Goal: Task Accomplishment & Management: Manage account settings

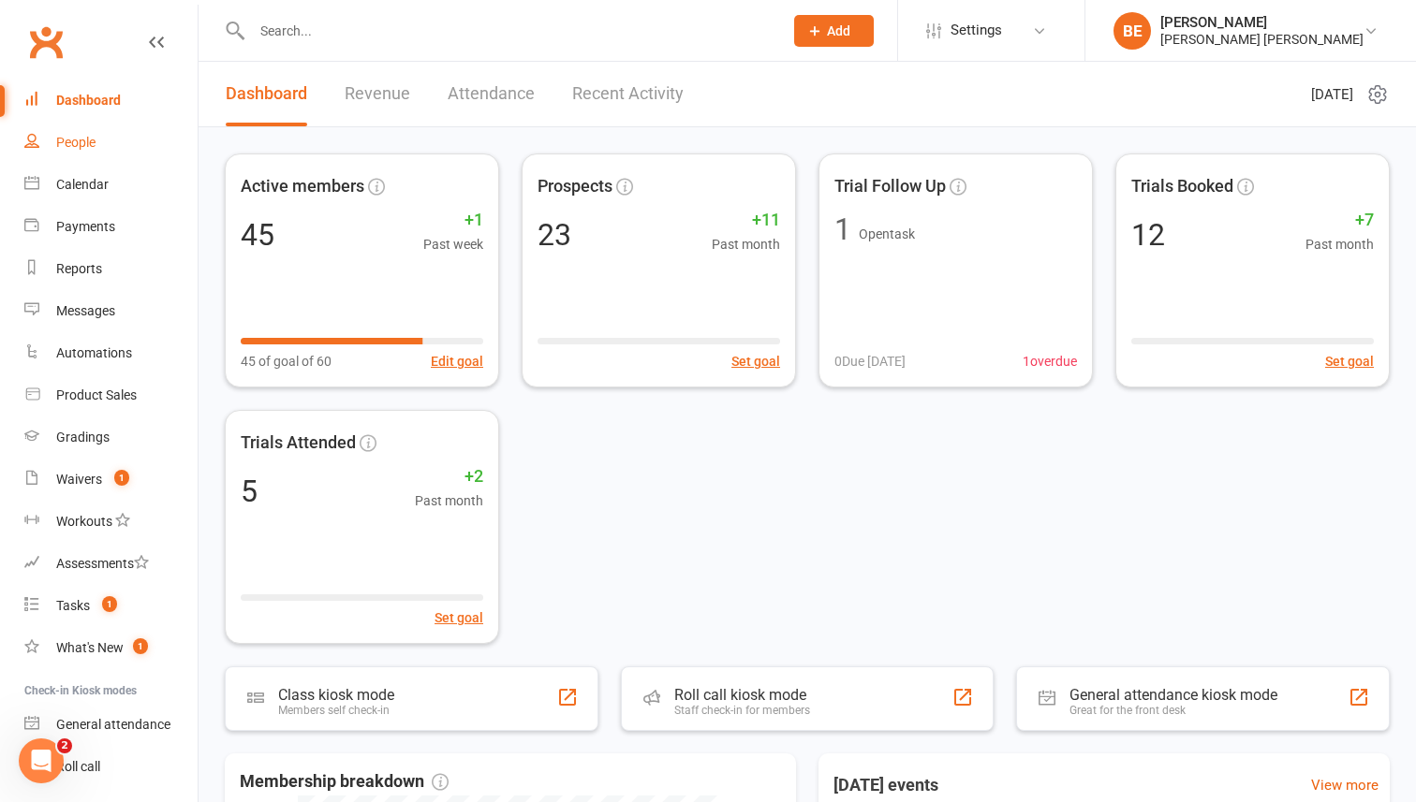
click at [62, 139] on div "People" at bounding box center [75, 142] width 39 height 15
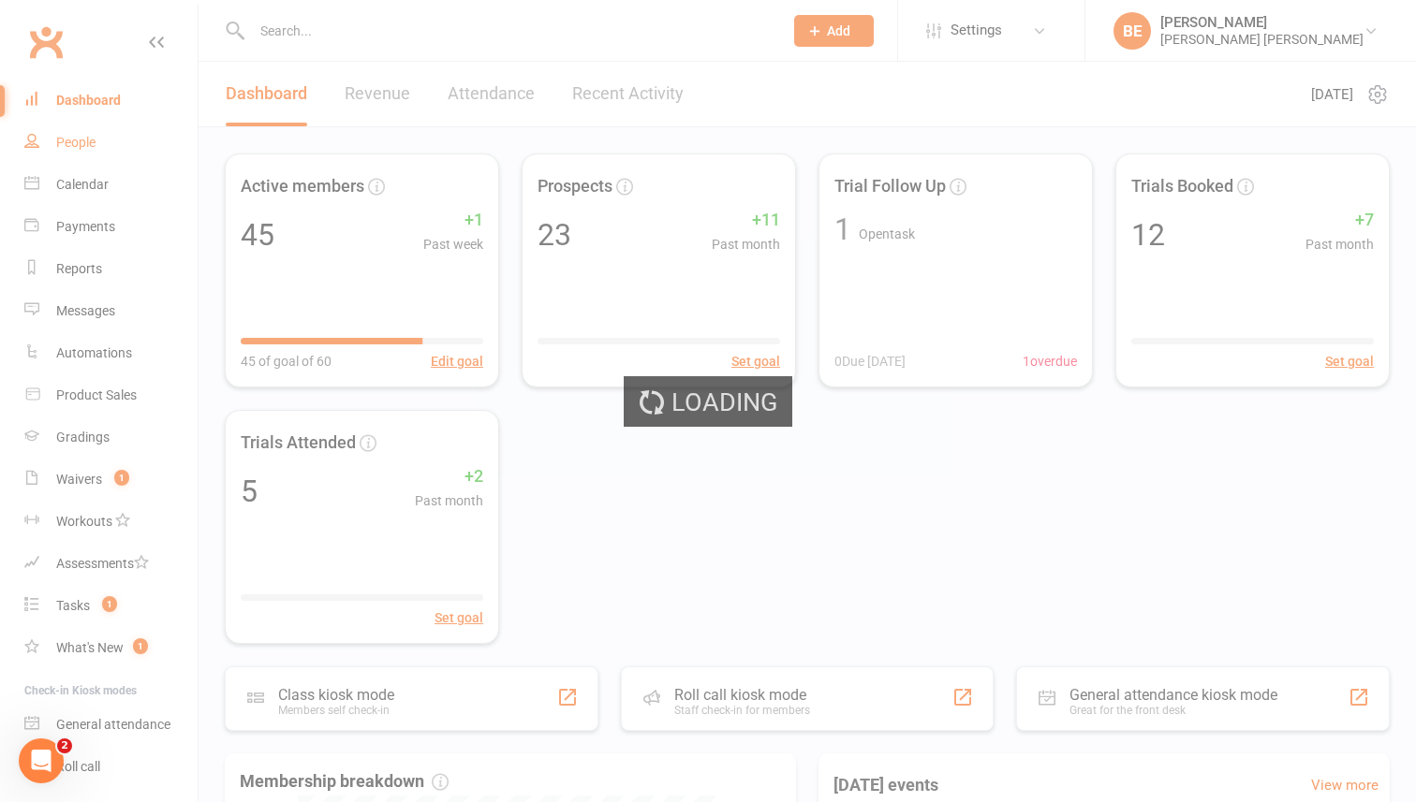
select select "50"
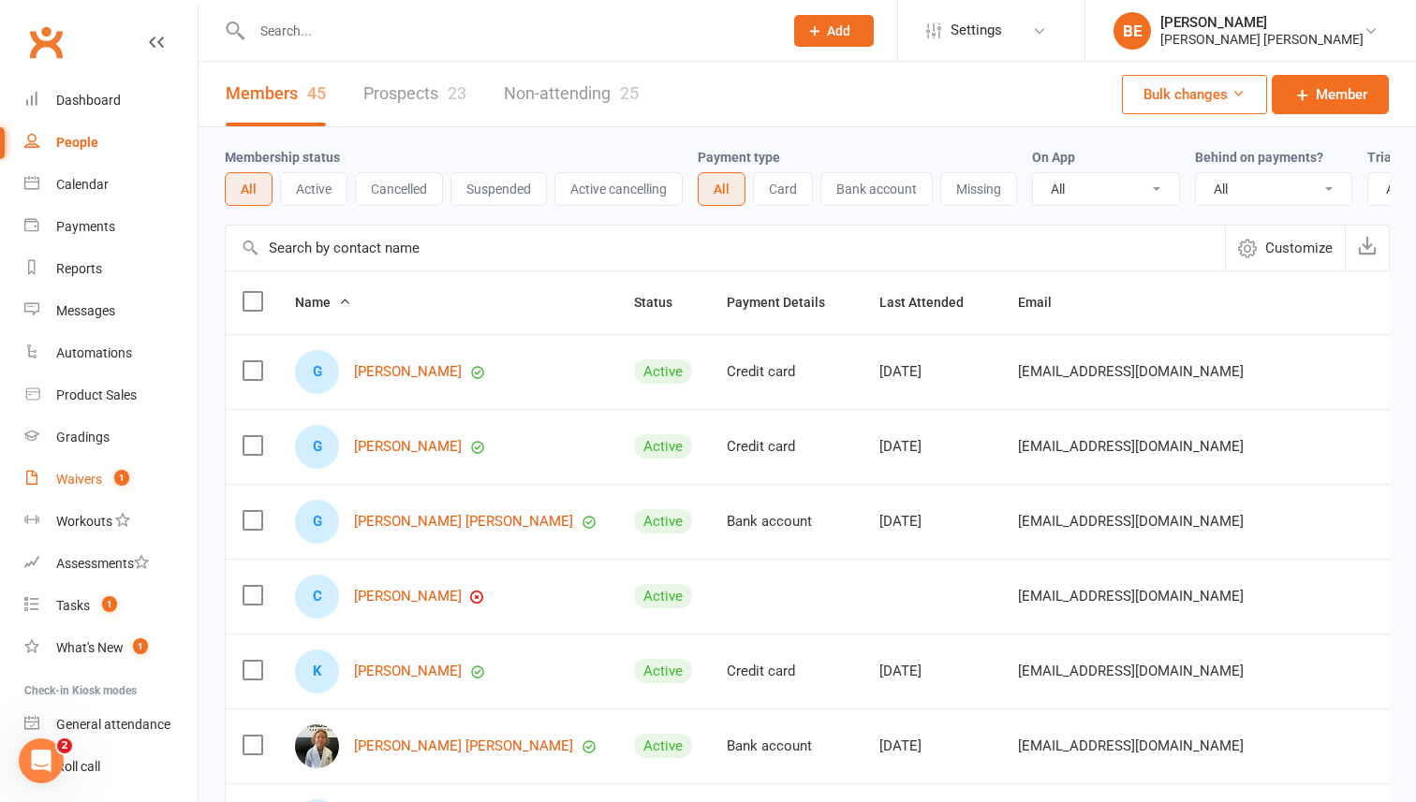
click at [66, 478] on div "Waivers" at bounding box center [79, 479] width 46 height 15
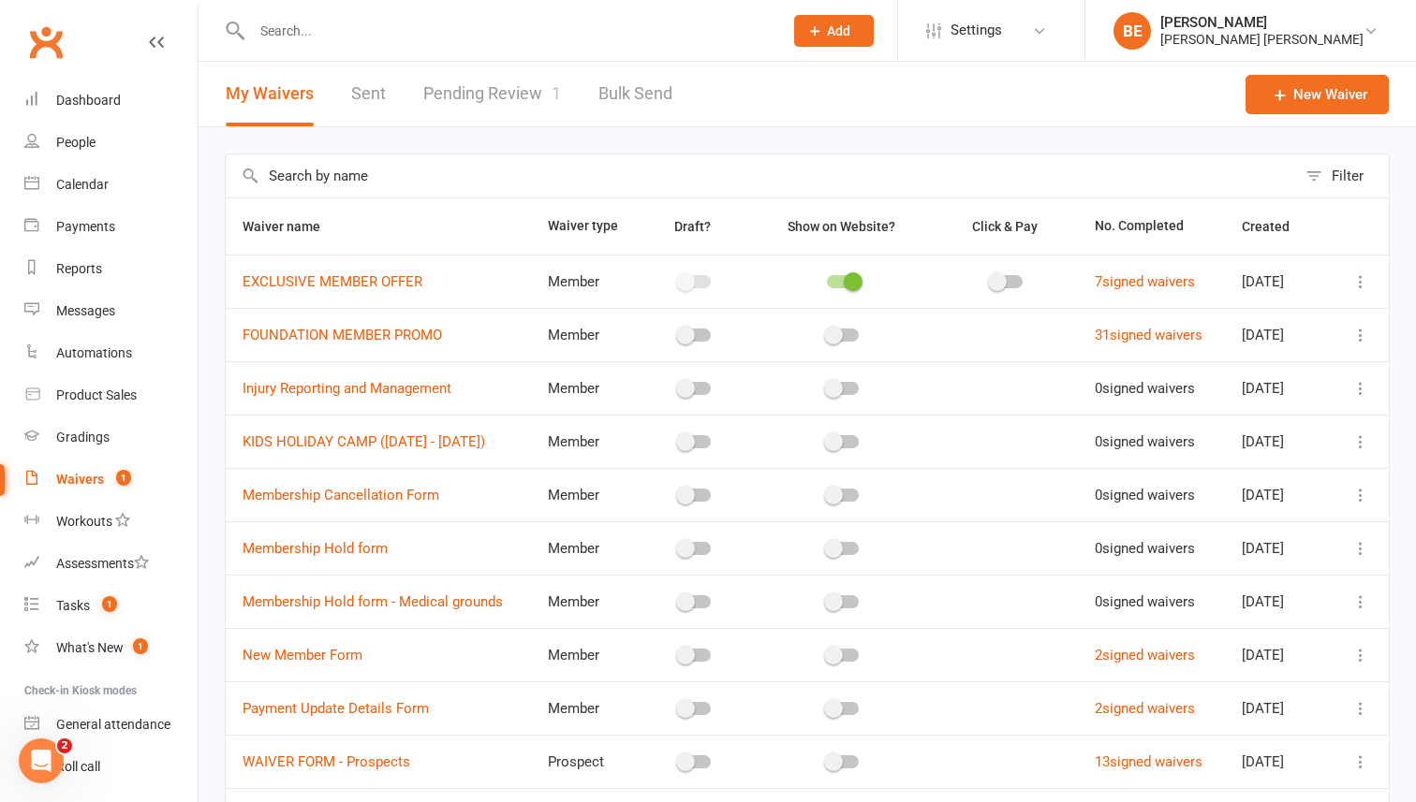
click at [449, 97] on link "Pending Review 1" at bounding box center [492, 94] width 138 height 65
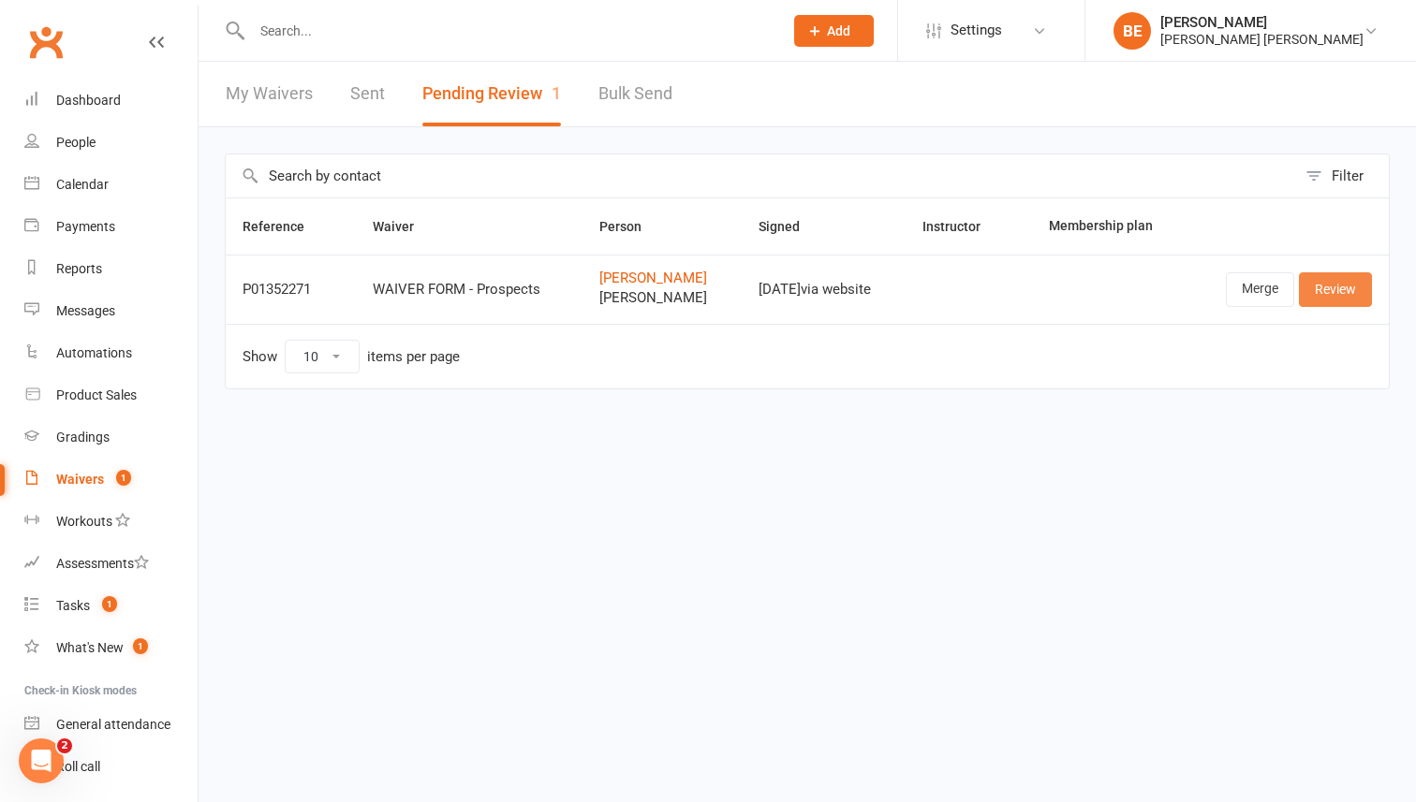
click at [1335, 293] on link "Review" at bounding box center [1335, 289] width 73 height 34
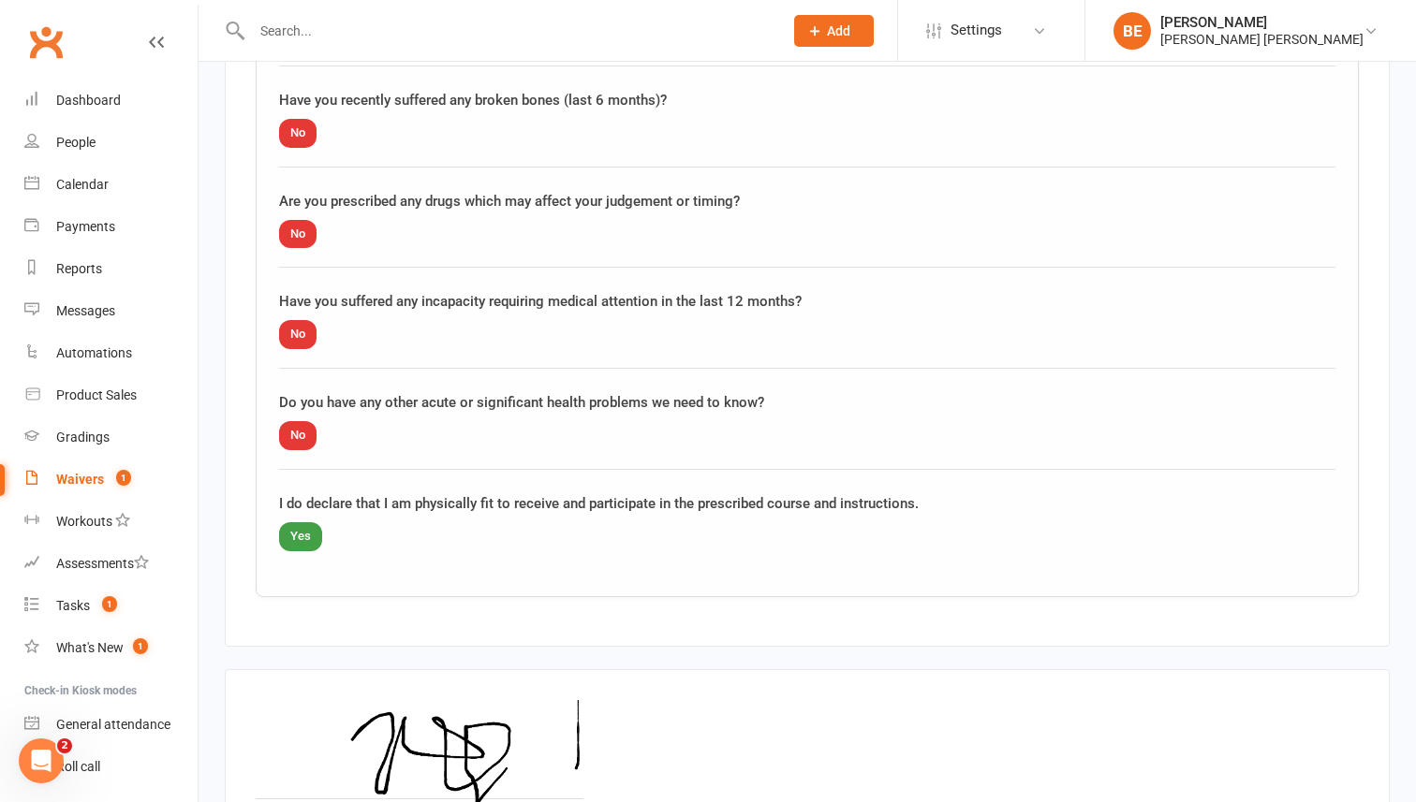
scroll to position [2685, 0]
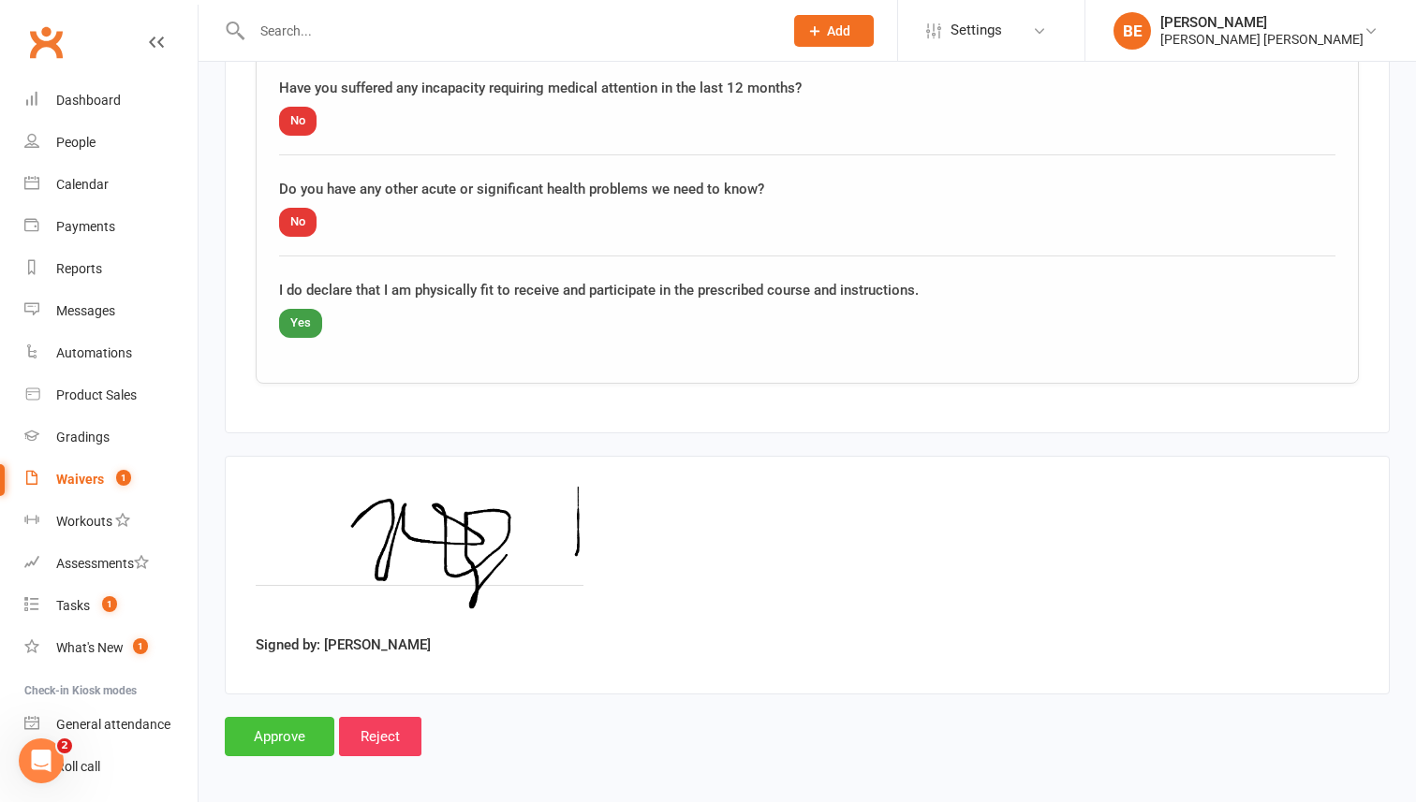
click at [271, 725] on input "Approve" at bounding box center [280, 736] width 110 height 39
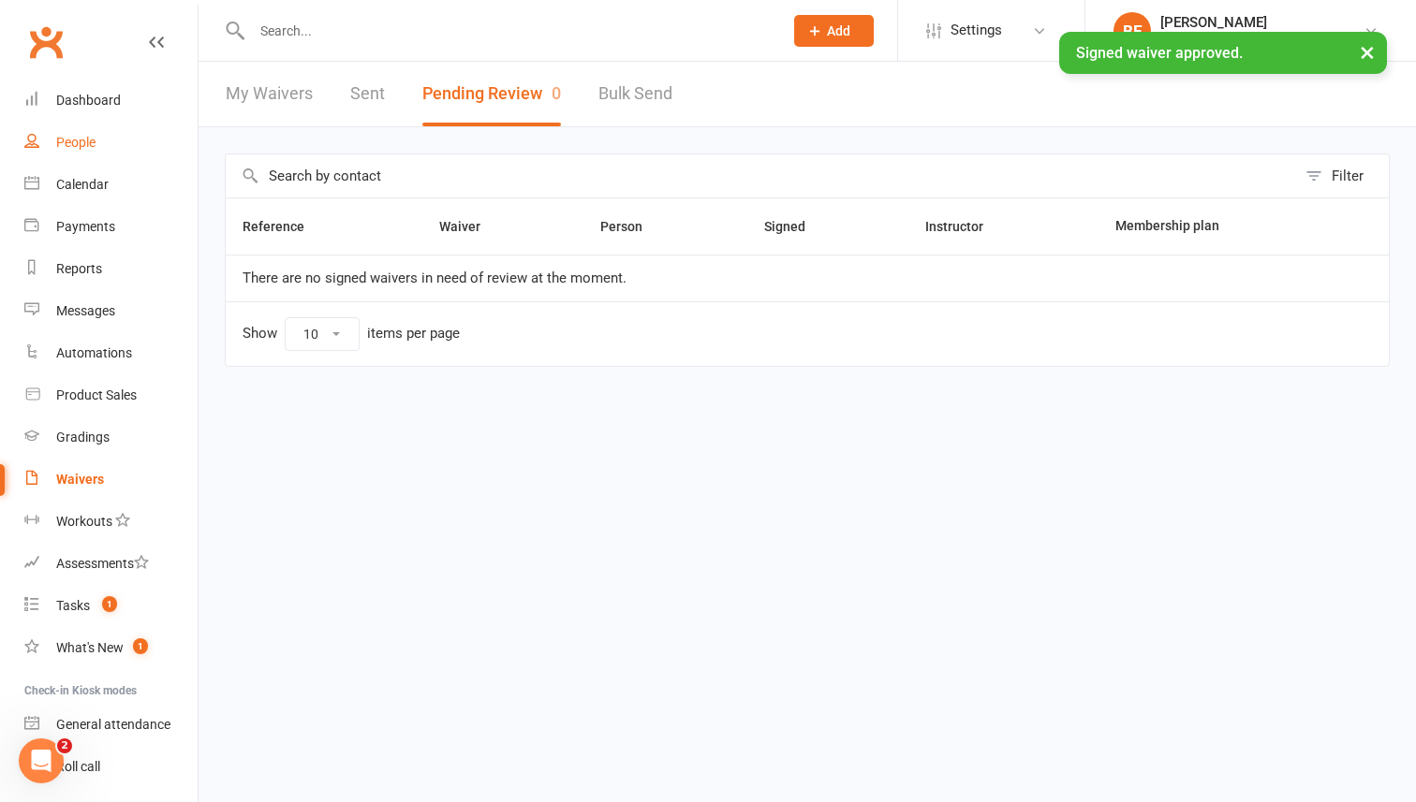
click at [75, 146] on div "People" at bounding box center [75, 142] width 39 height 15
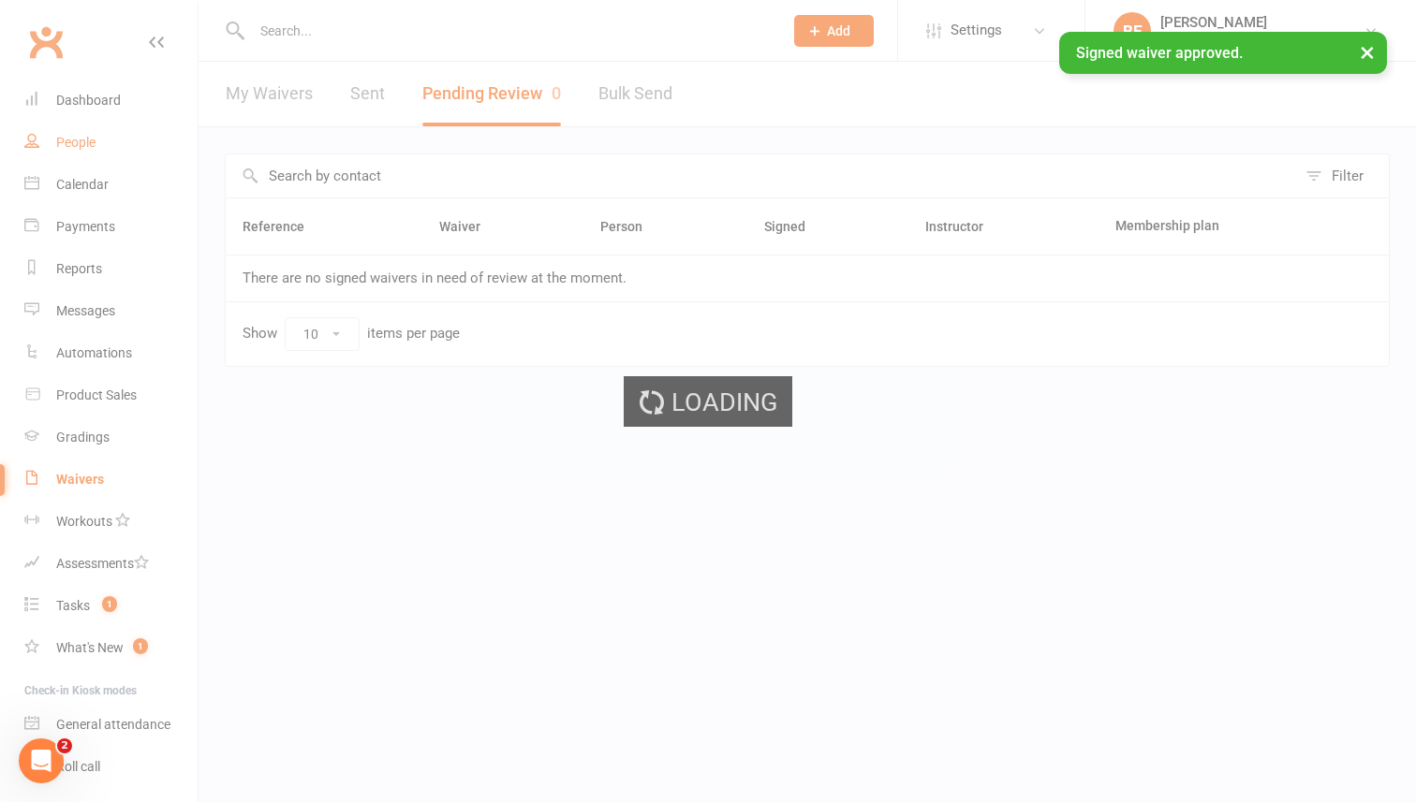
select select "50"
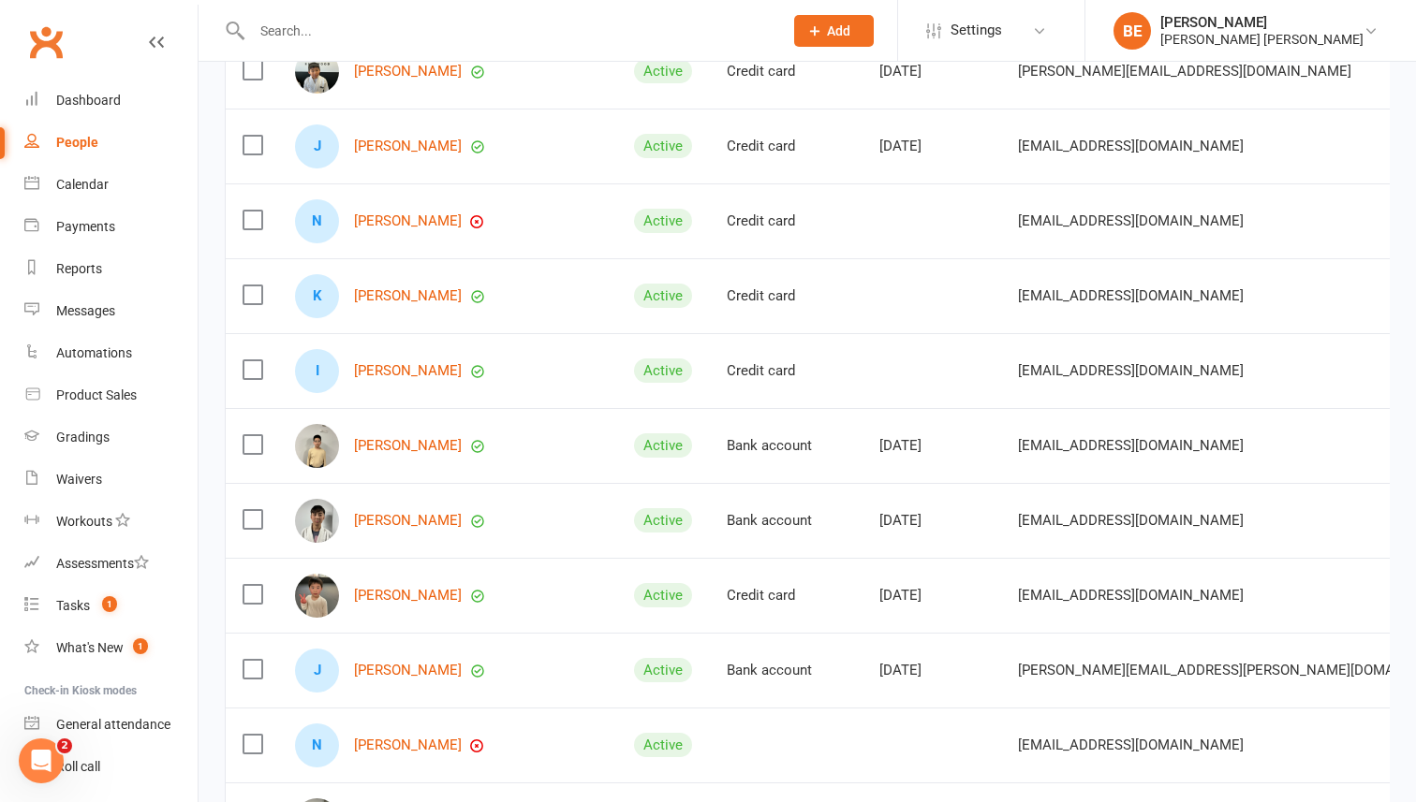
scroll to position [940, 0]
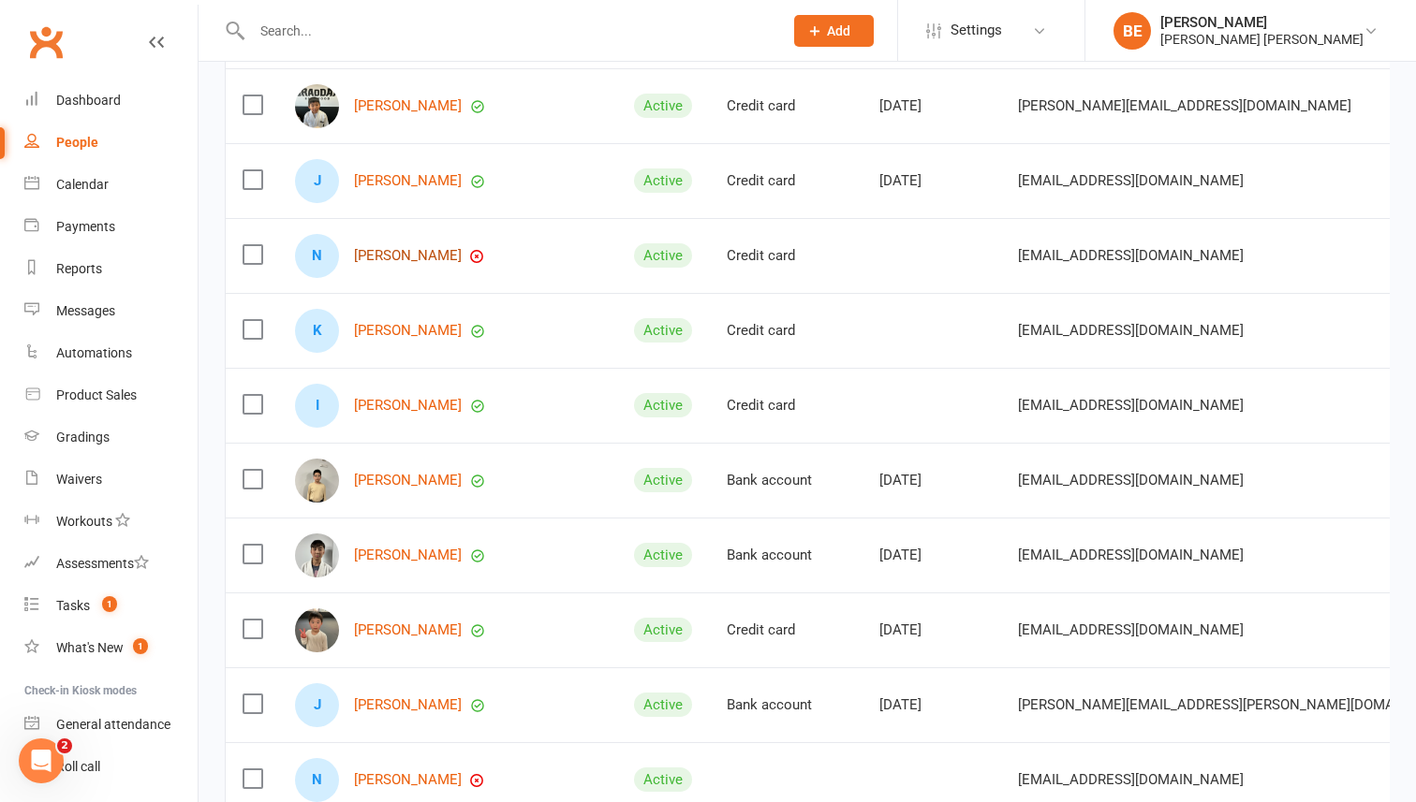
click at [378, 255] on link "[PERSON_NAME]" at bounding box center [408, 256] width 108 height 16
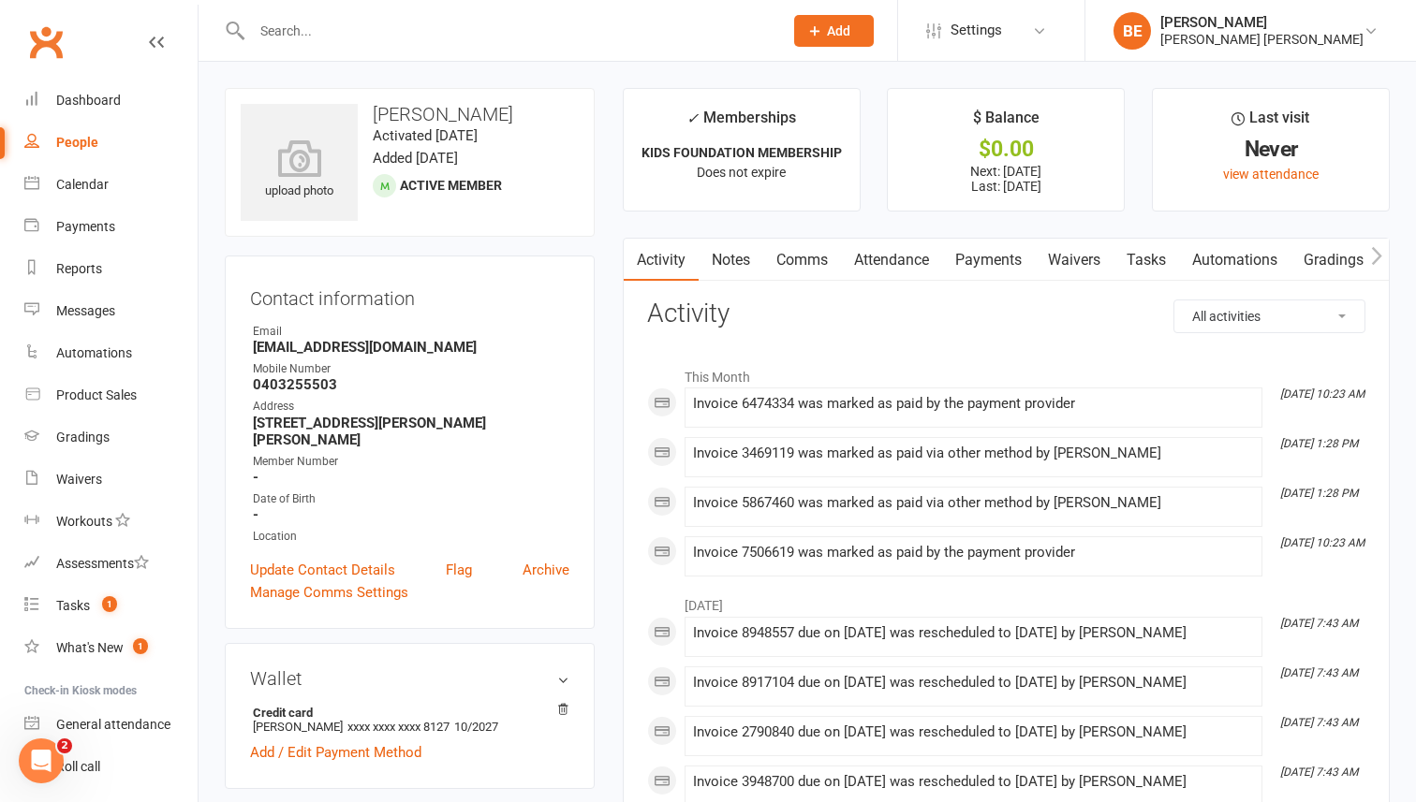
click at [987, 256] on link "Payments" at bounding box center [988, 260] width 93 height 43
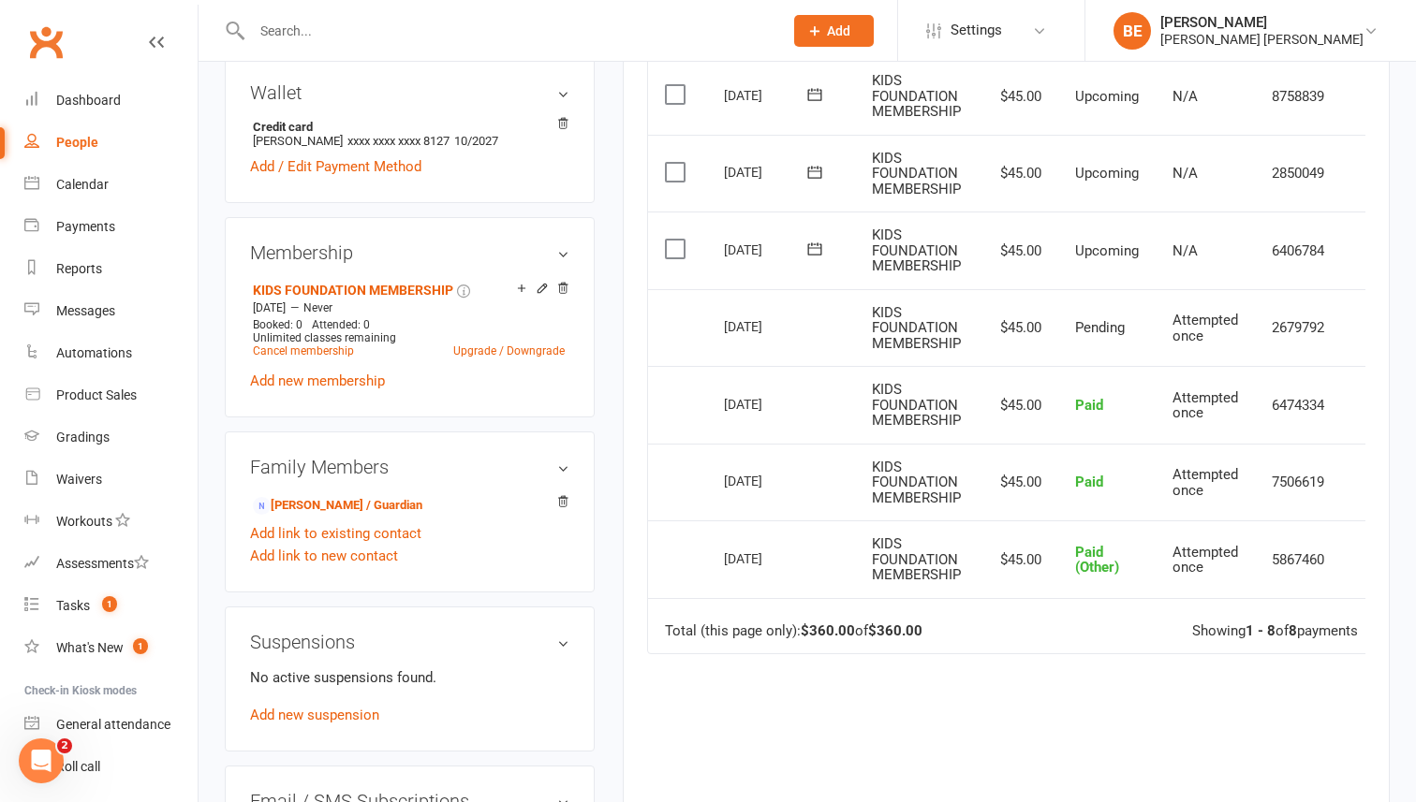
scroll to position [555, 0]
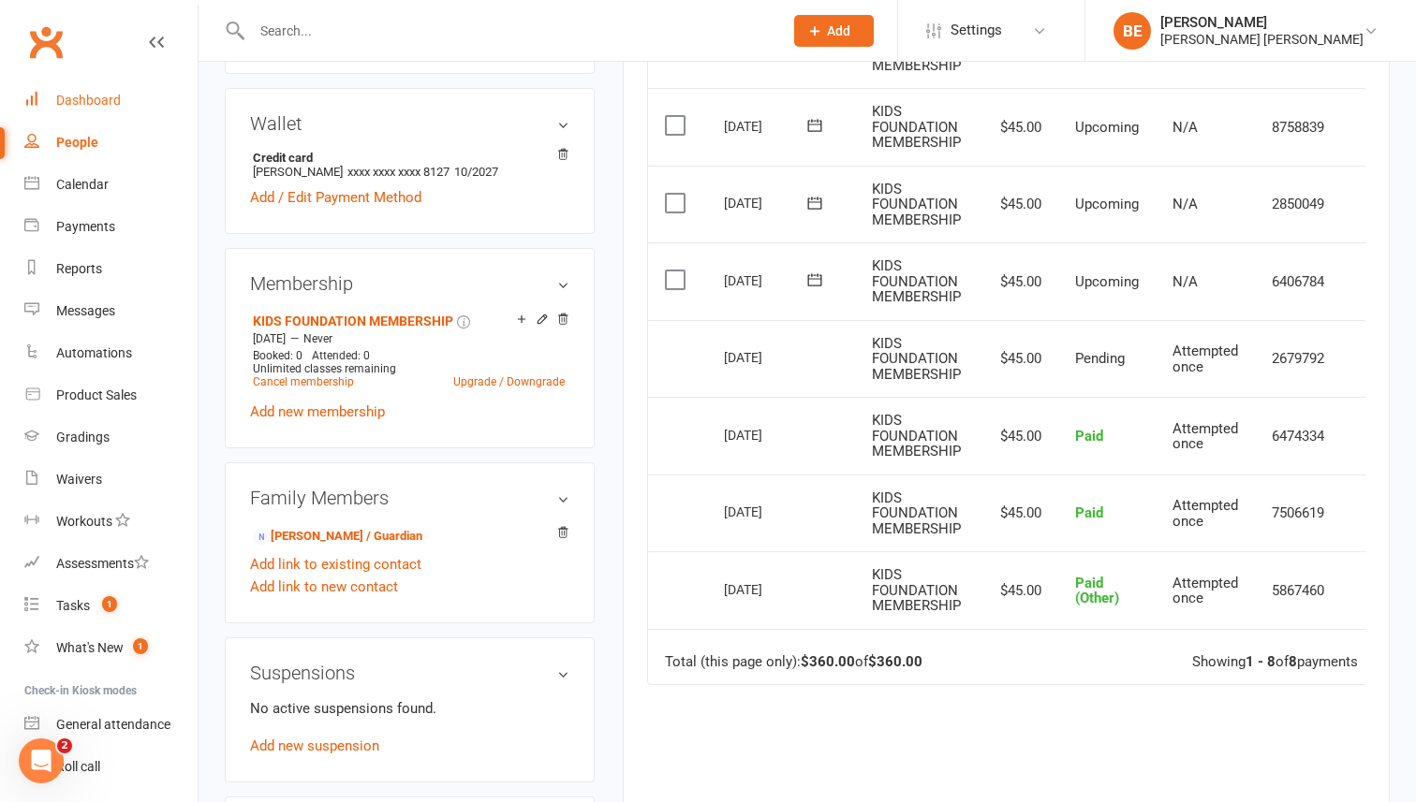
click at [95, 94] on div "Dashboard" at bounding box center [88, 100] width 65 height 15
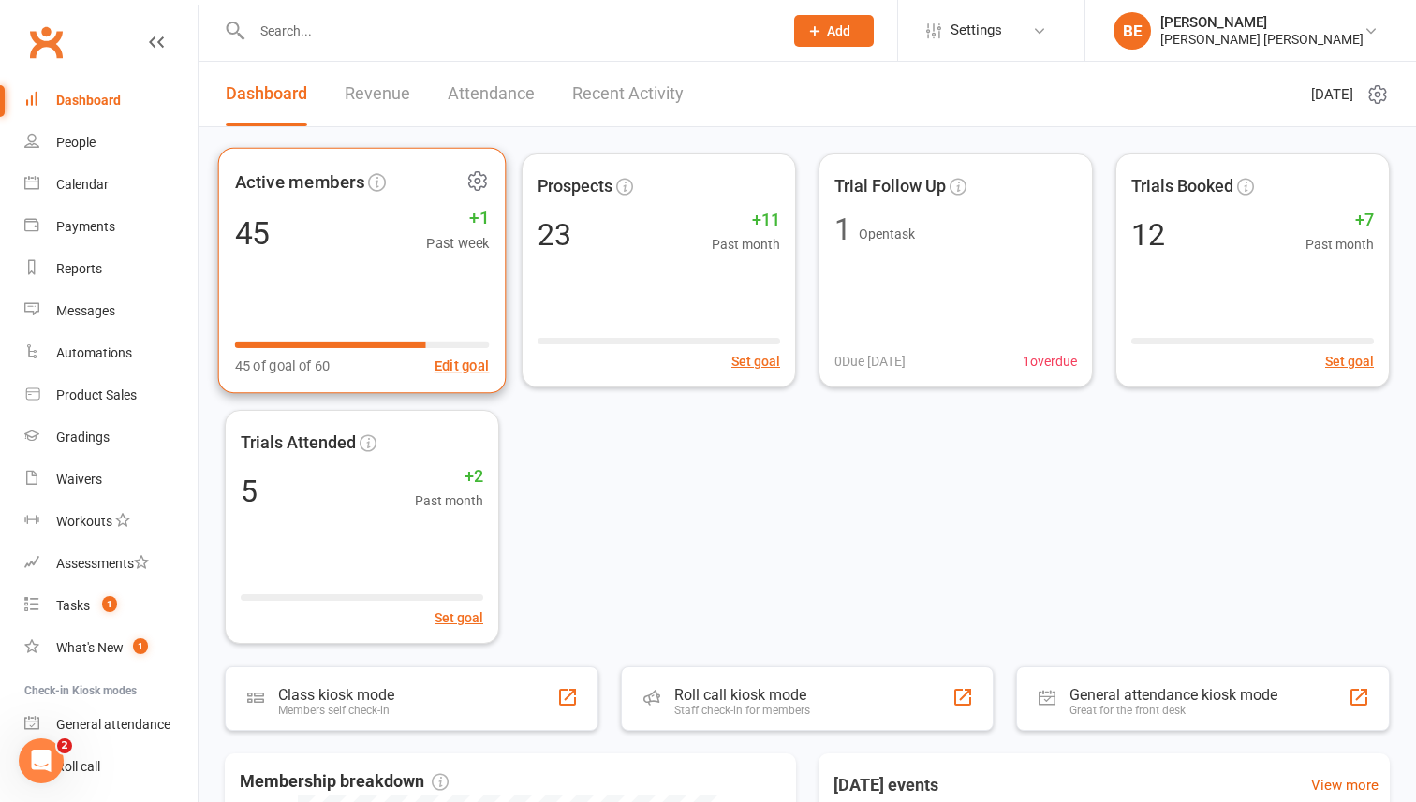
click at [313, 229] on div "45 +1 Past week" at bounding box center [362, 233] width 255 height 42
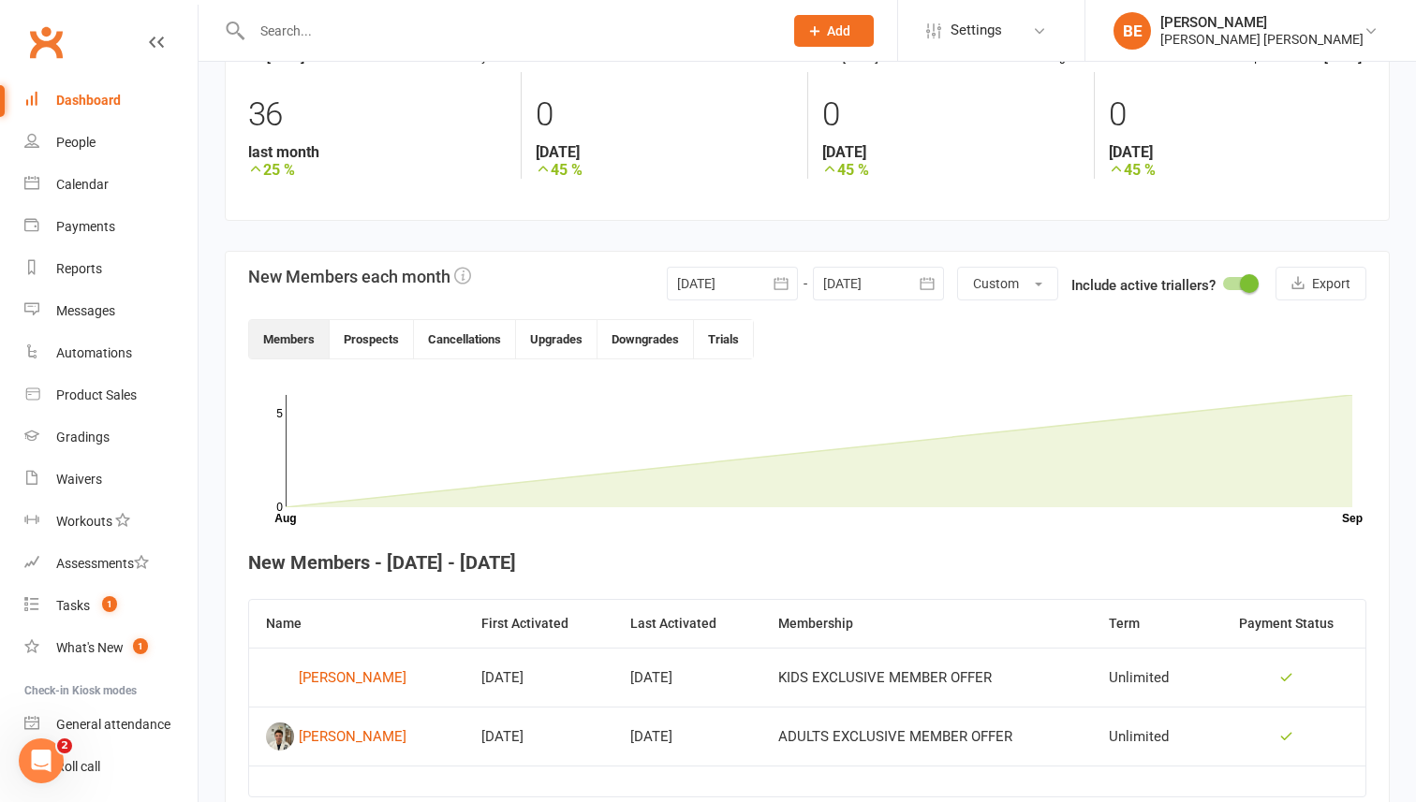
scroll to position [355, 0]
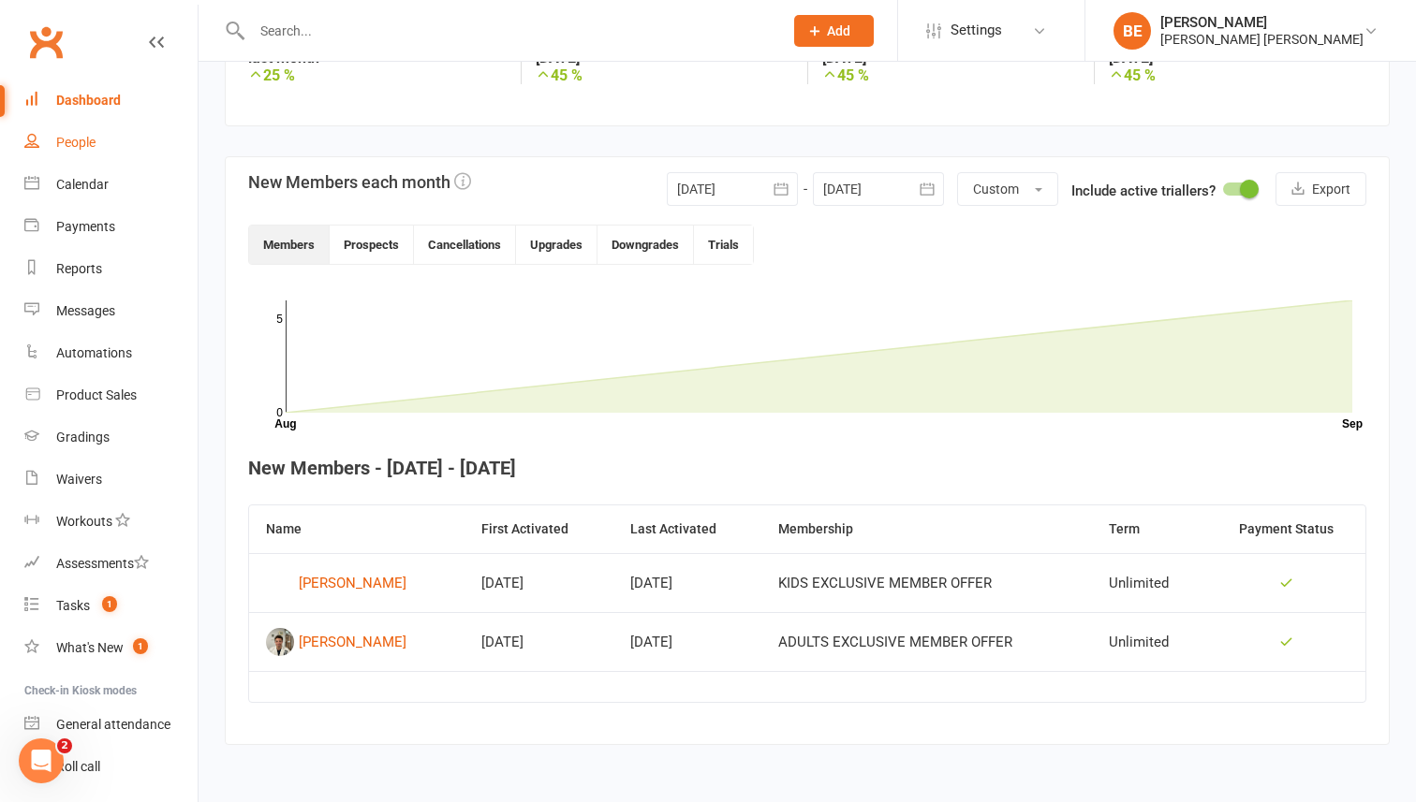
click at [71, 137] on div "People" at bounding box center [75, 142] width 39 height 15
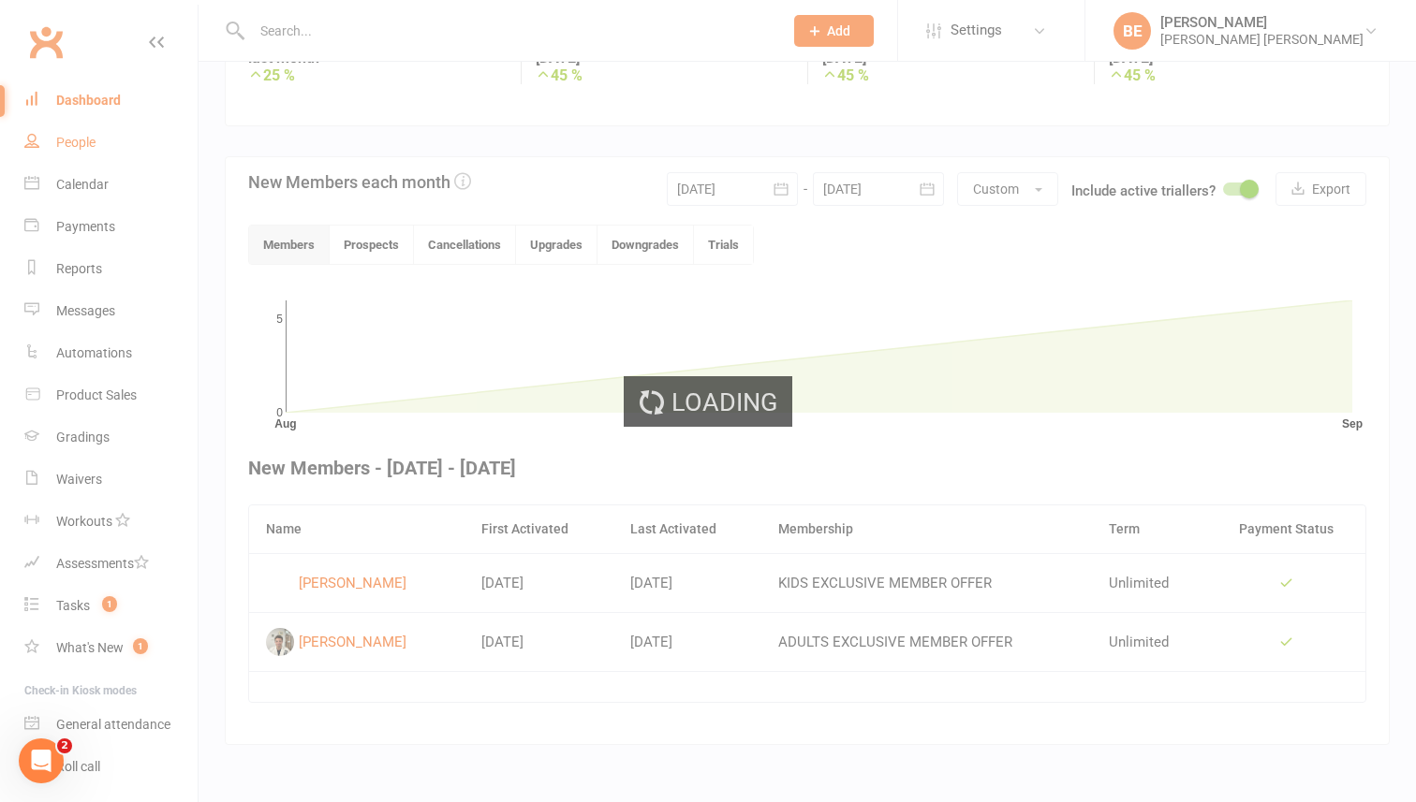
select select "50"
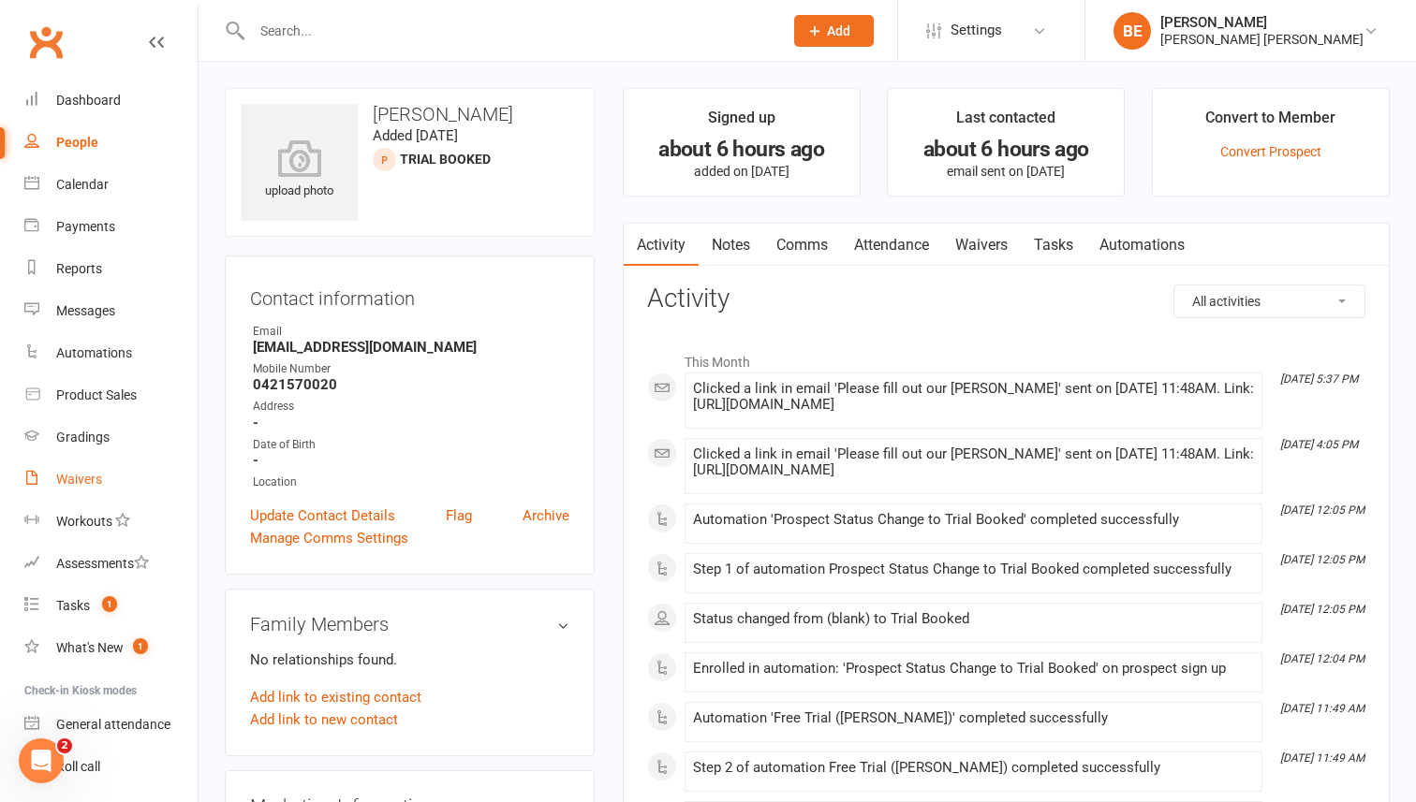
click at [75, 484] on div "Waivers" at bounding box center [79, 479] width 46 height 15
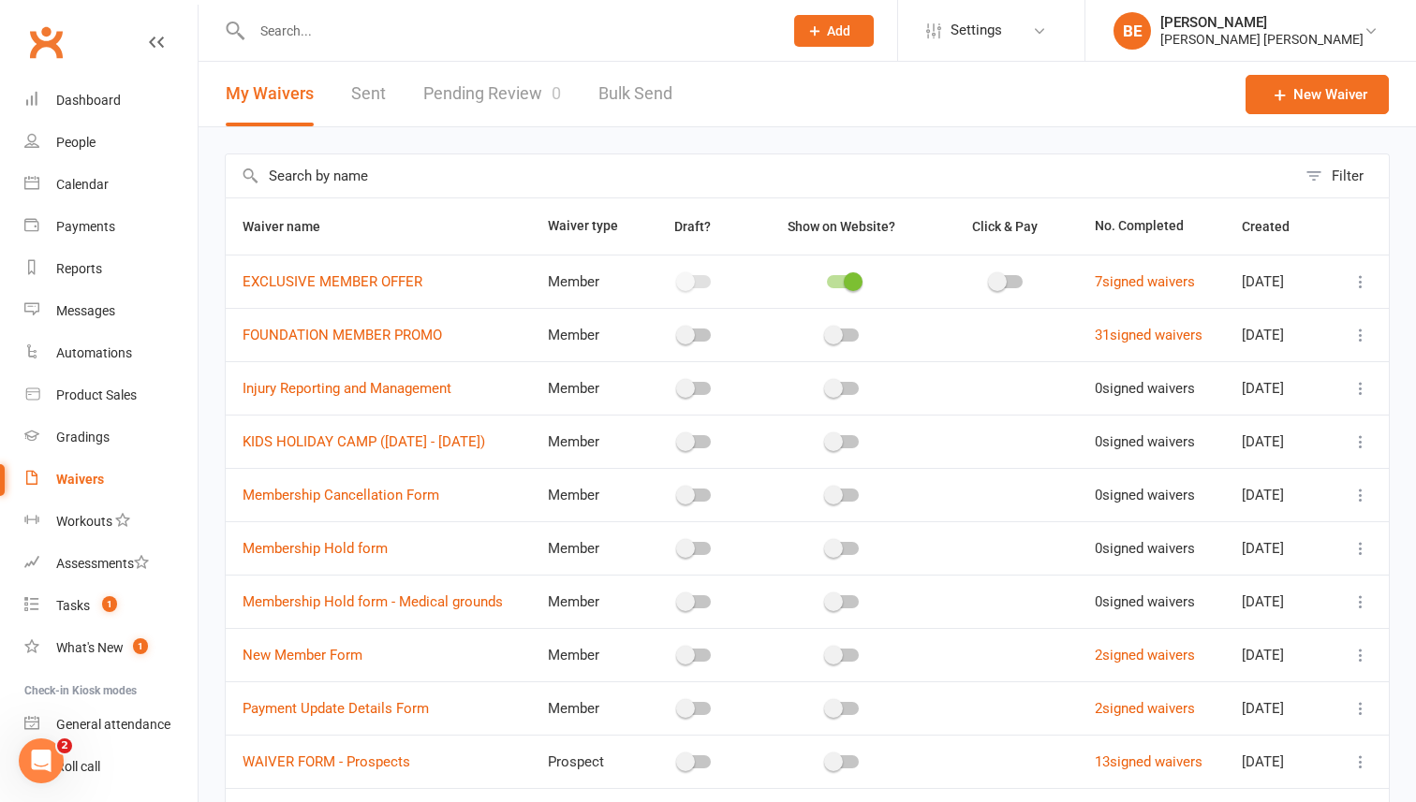
click at [490, 91] on link "Pending Review 0" at bounding box center [492, 94] width 138 height 65
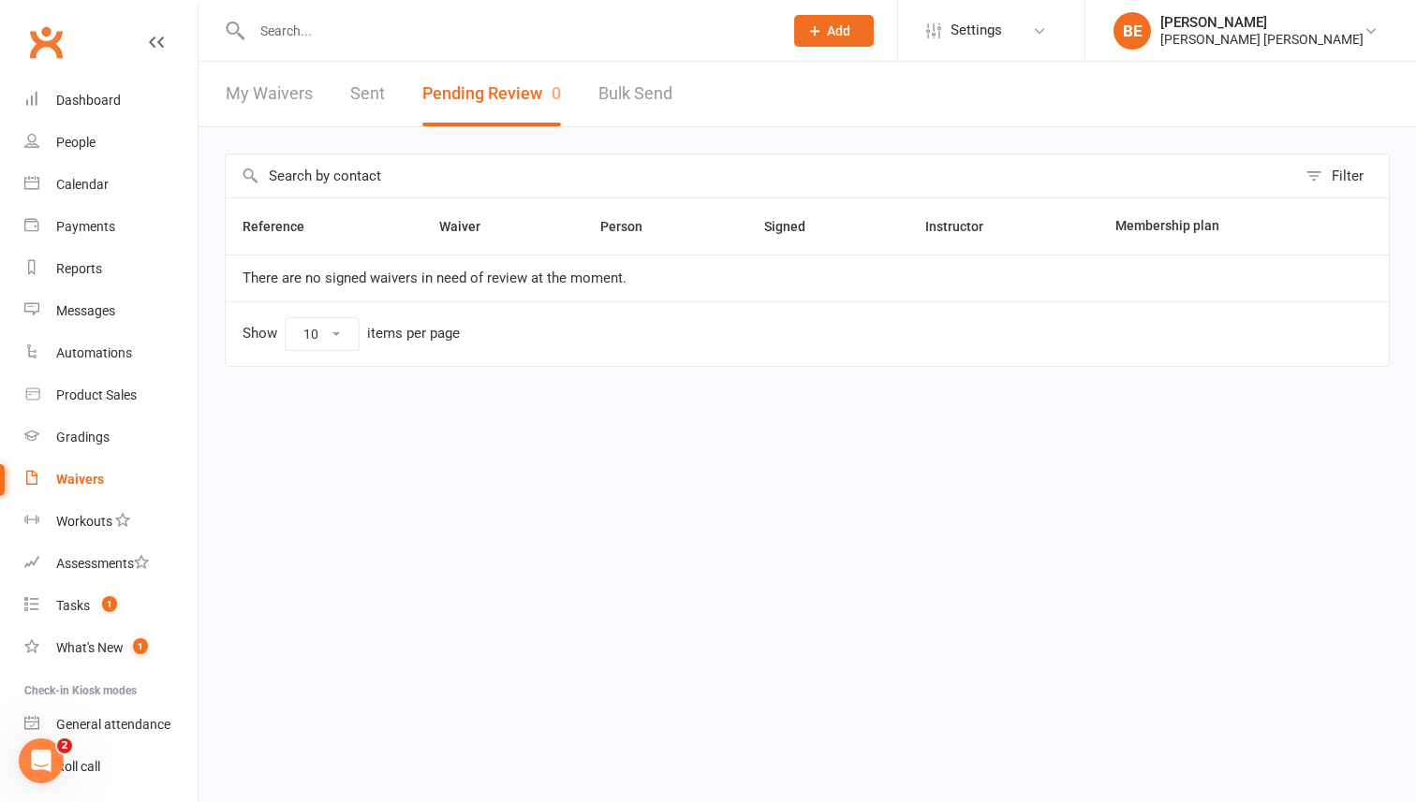
click at [272, 88] on link "My Waivers" at bounding box center [269, 94] width 87 height 65
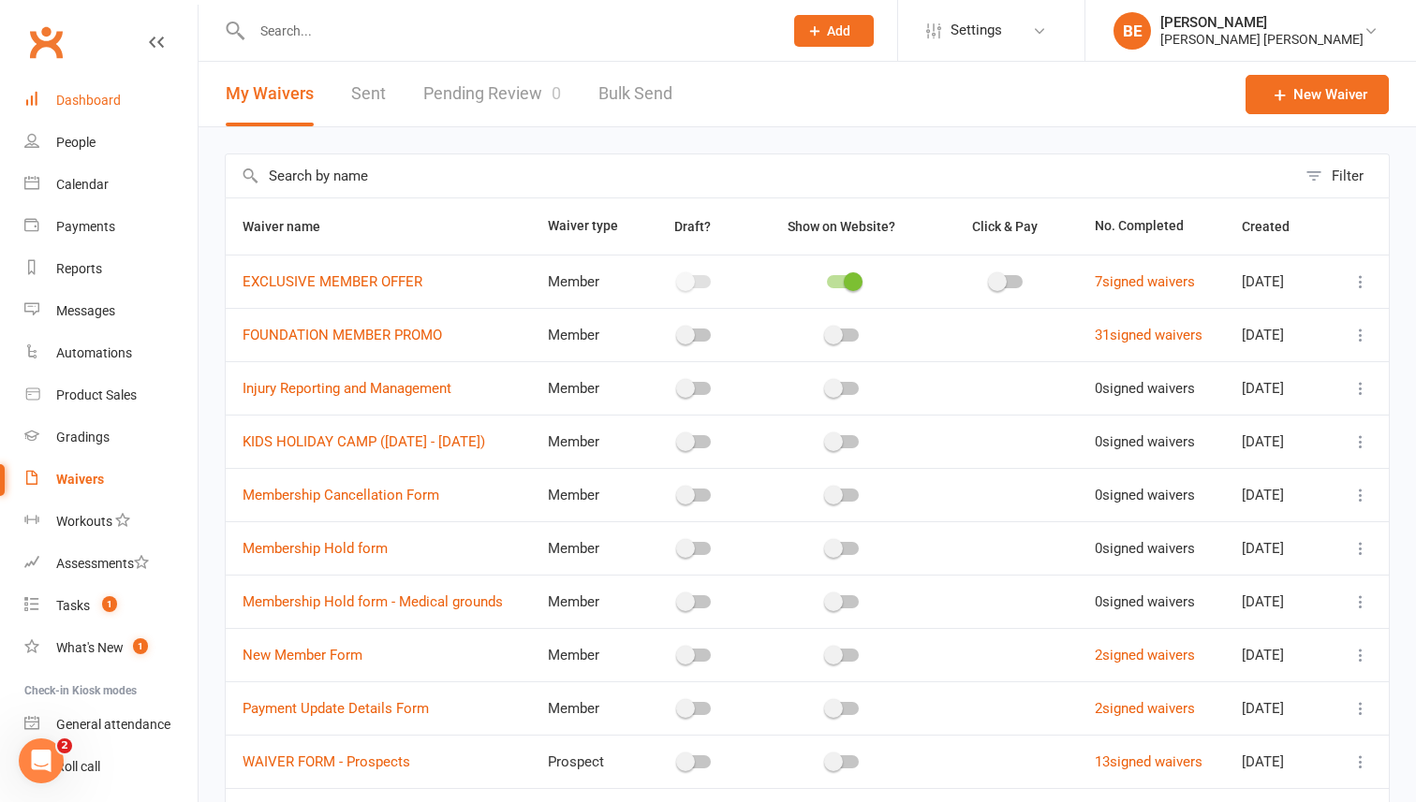
click at [93, 101] on div "Dashboard" at bounding box center [88, 100] width 65 height 15
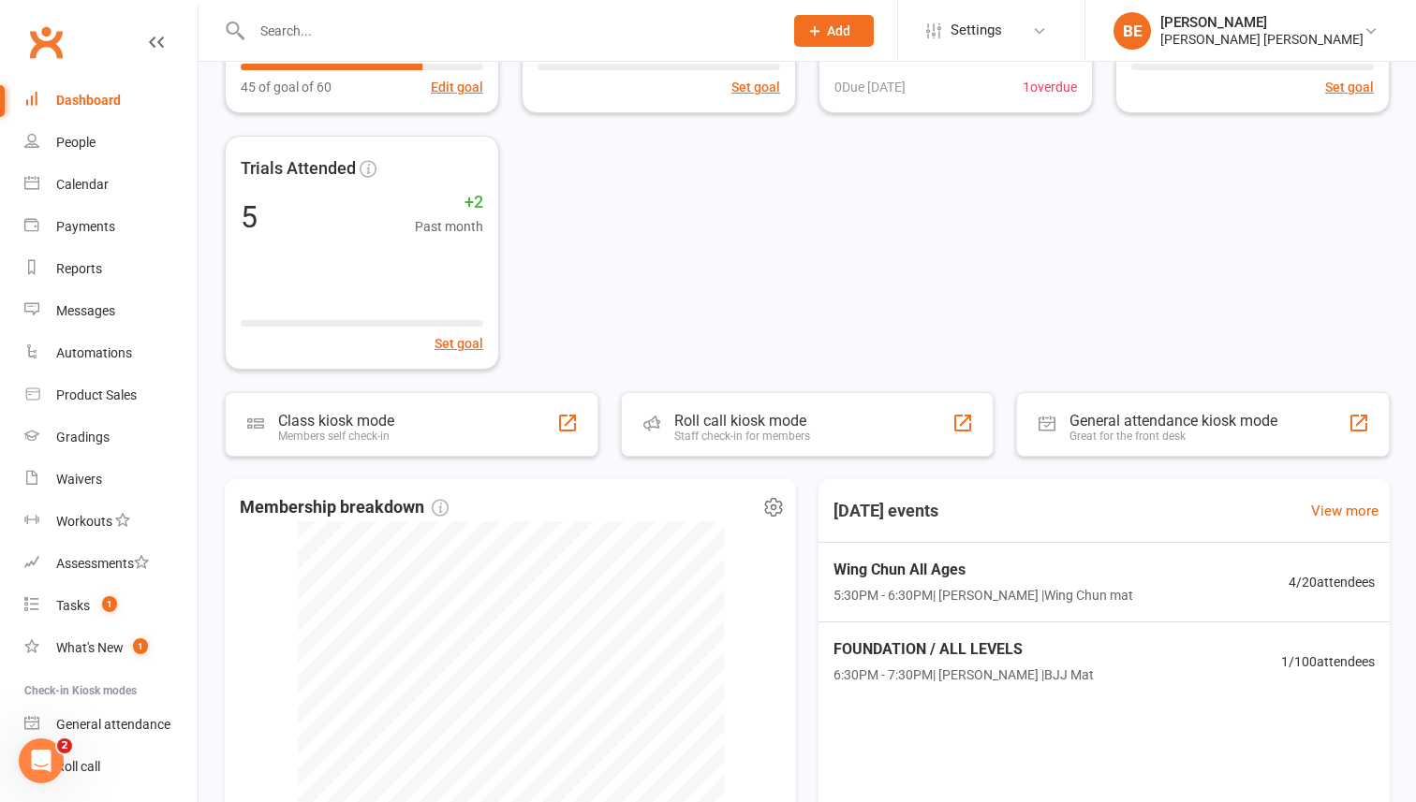
scroll to position [273, 0]
click at [96, 116] on link "Dashboard" at bounding box center [110, 101] width 173 height 42
click at [85, 105] on div "Dashboard" at bounding box center [88, 100] width 65 height 15
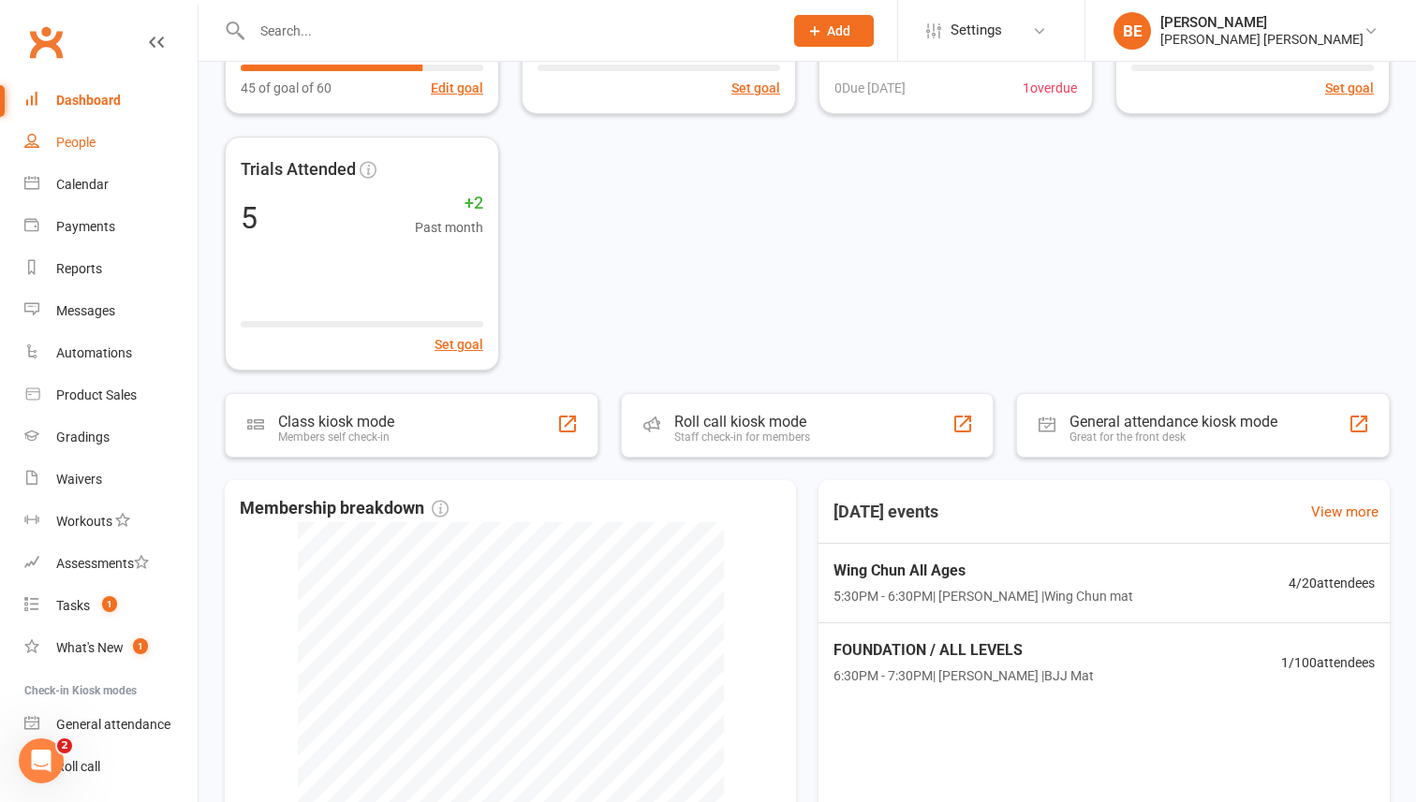
click at [77, 137] on div "People" at bounding box center [75, 142] width 39 height 15
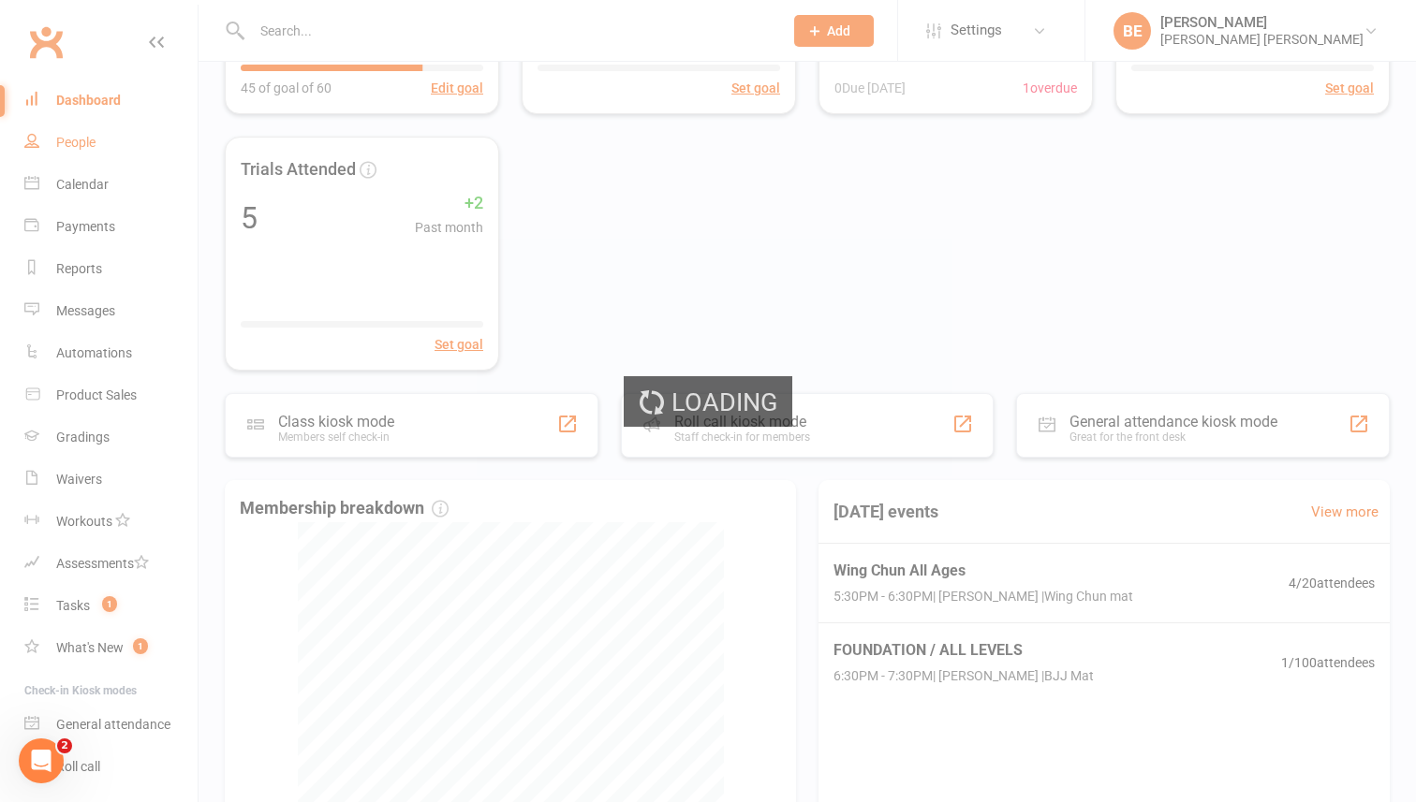
select select "50"
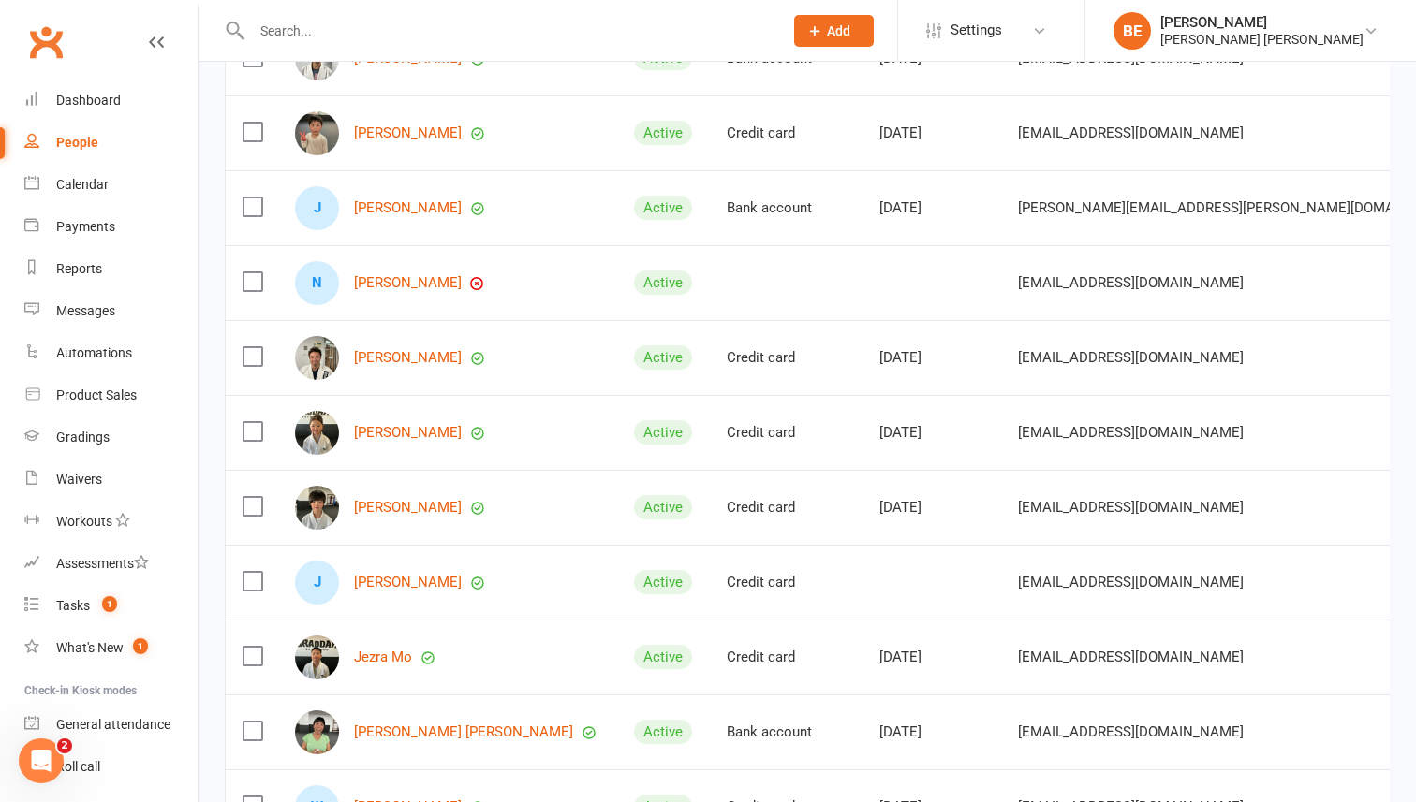
scroll to position [1449, 0]
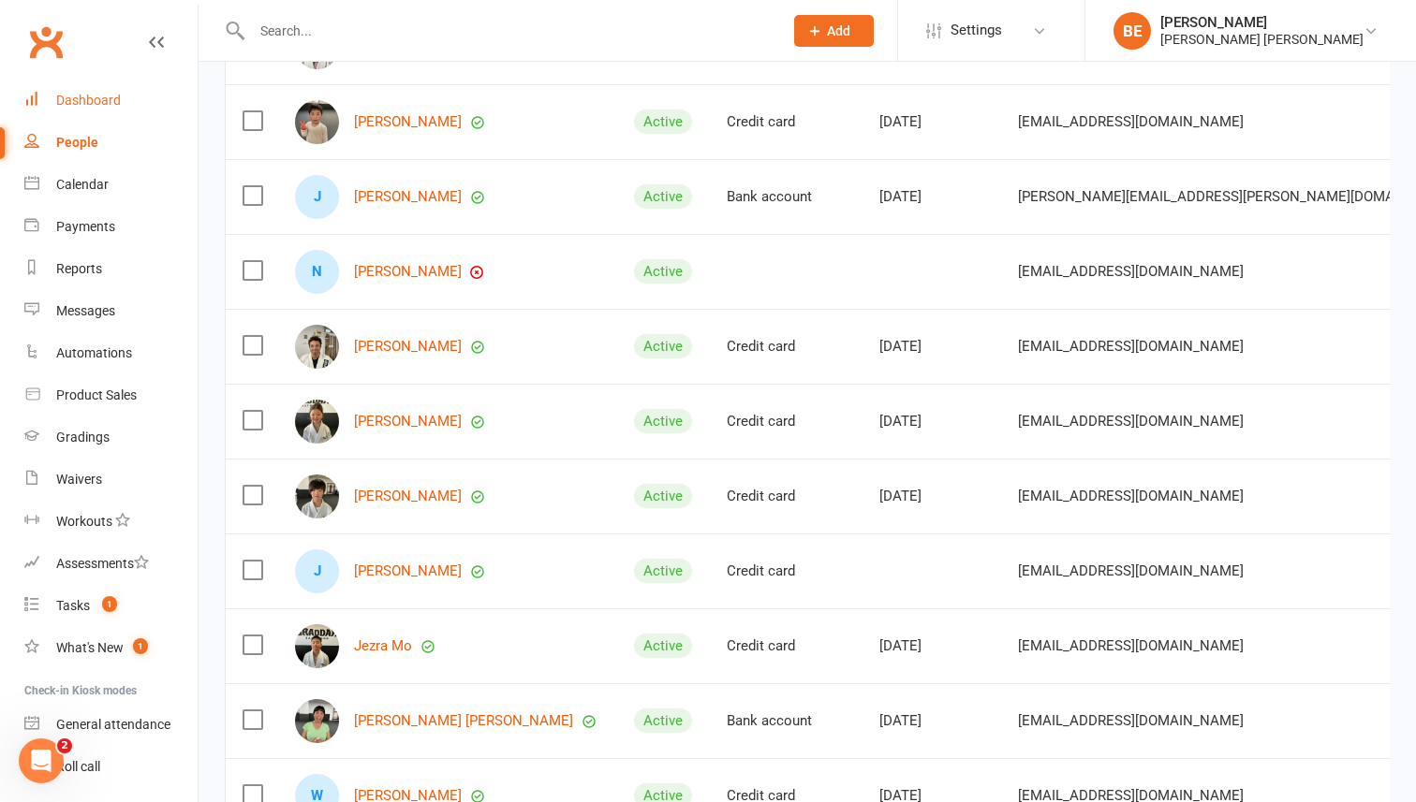
click at [88, 106] on div "Dashboard" at bounding box center [88, 100] width 65 height 15
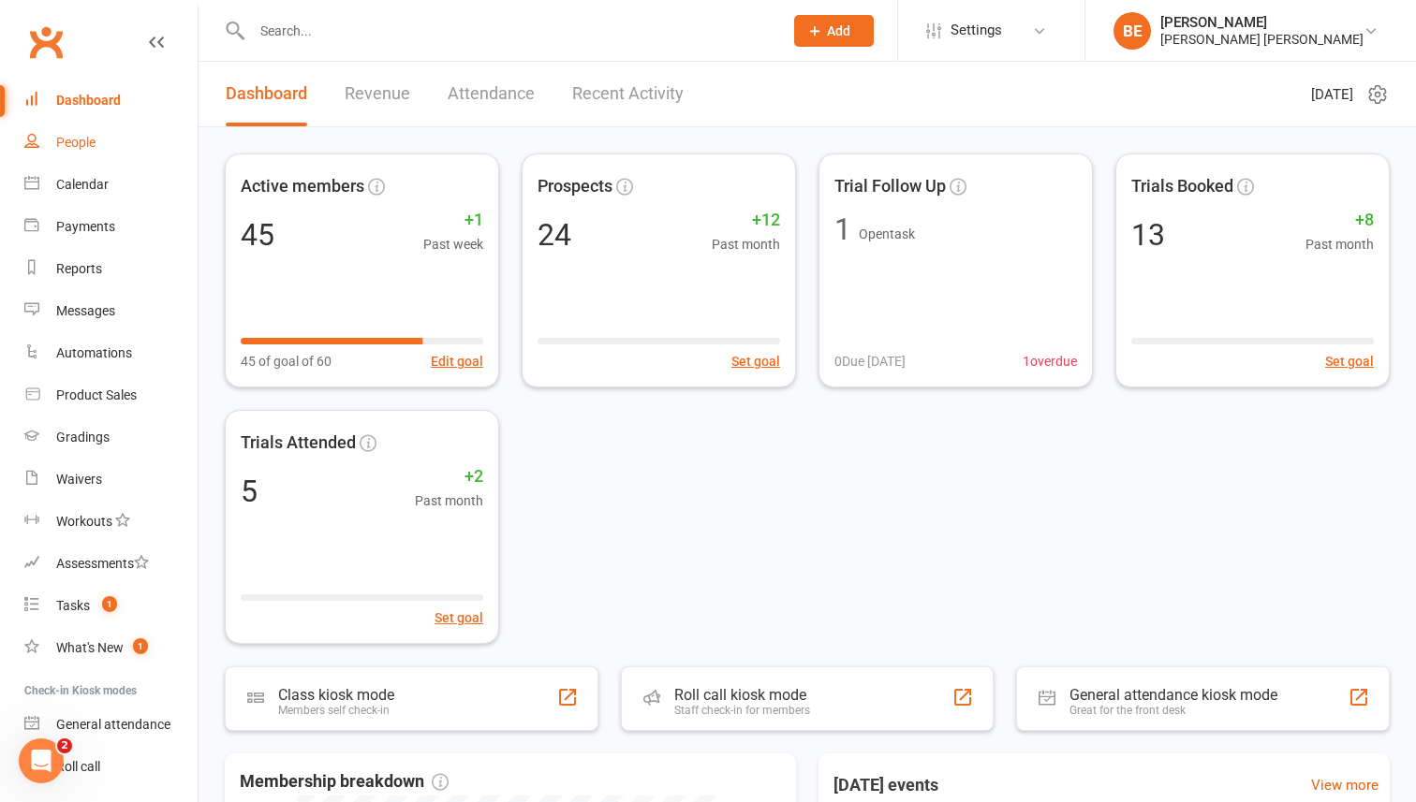
click at [81, 138] on div "People" at bounding box center [75, 142] width 39 height 15
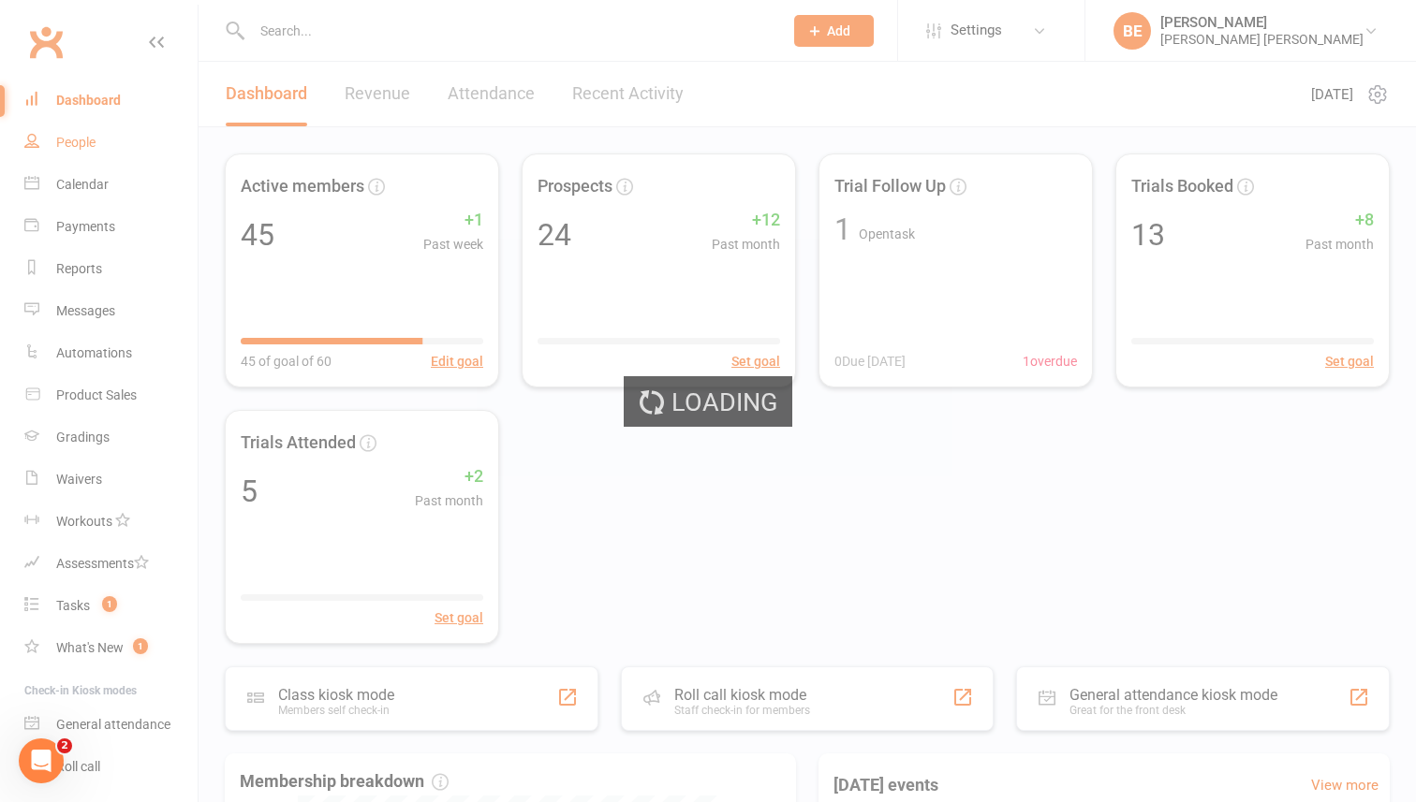
select select "50"
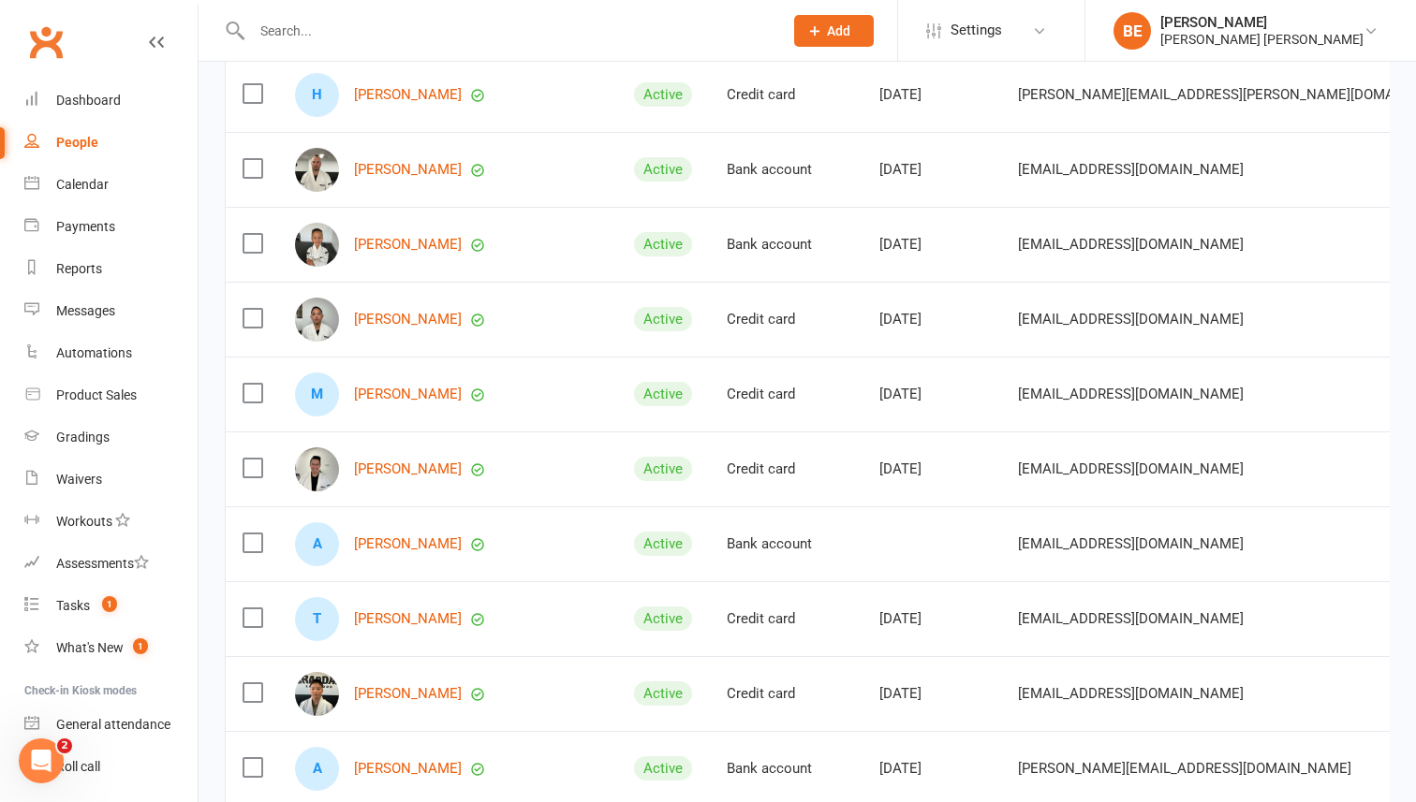
scroll to position [2924, 0]
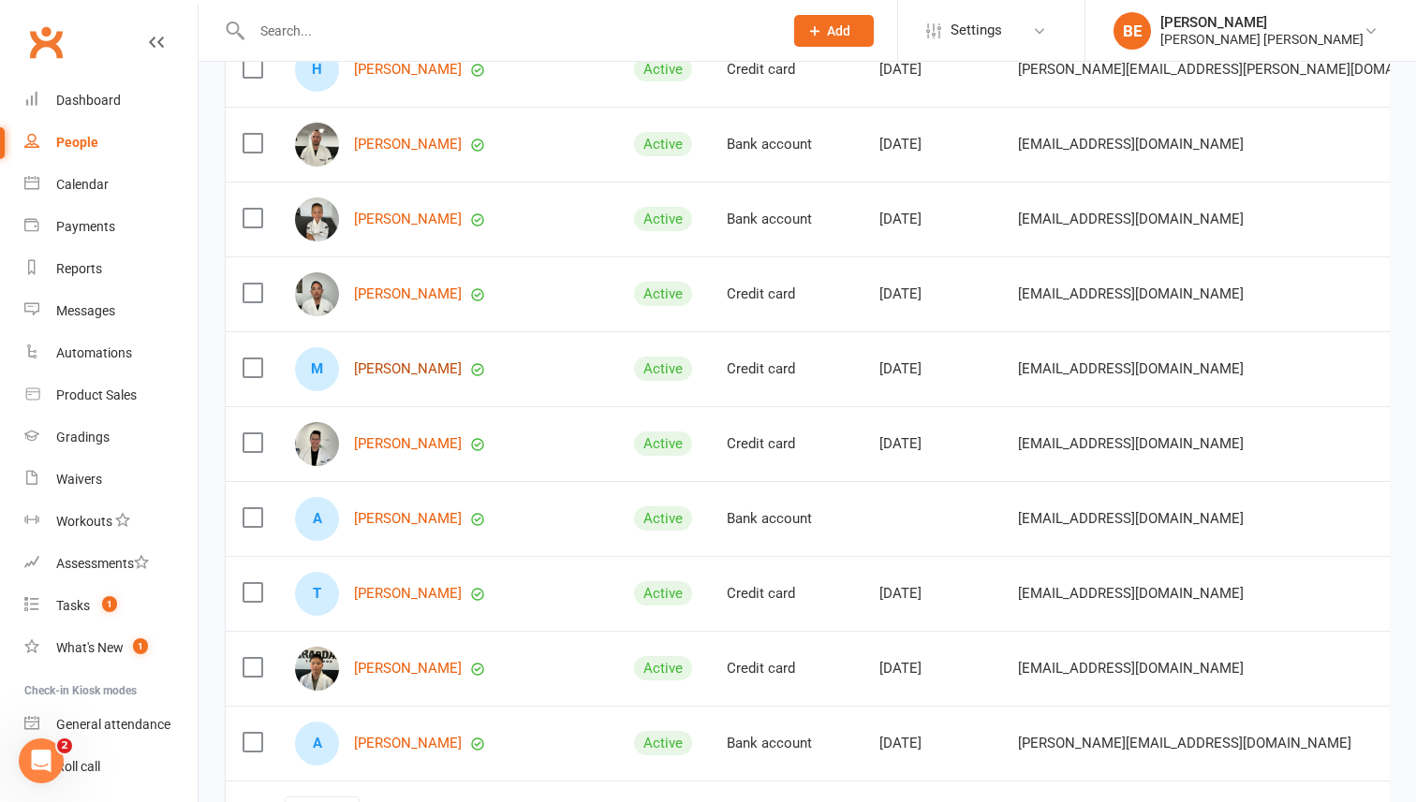
click at [387, 369] on link "[PERSON_NAME]" at bounding box center [408, 369] width 108 height 16
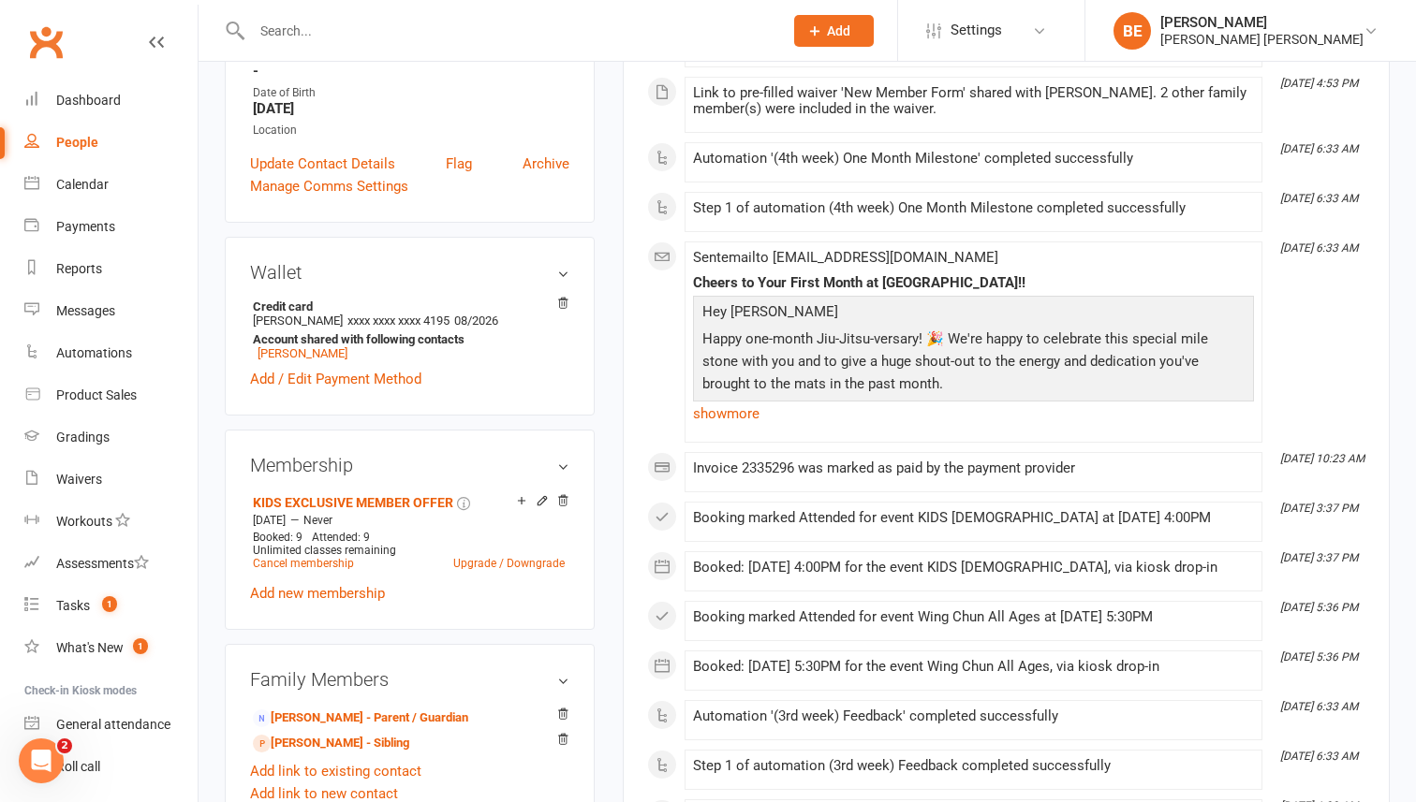
scroll to position [413, 0]
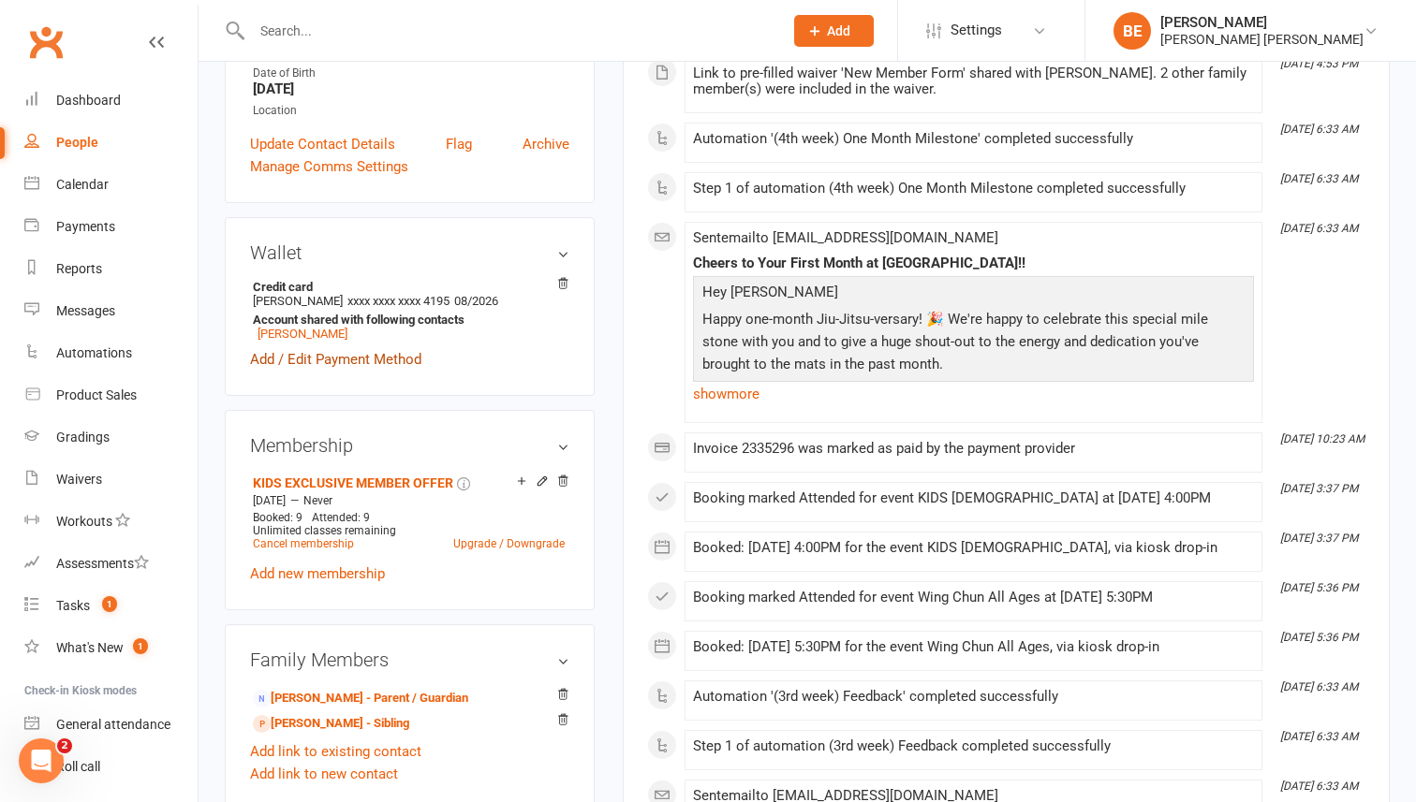
click at [330, 361] on link "Add / Edit Payment Method" at bounding box center [335, 359] width 171 height 22
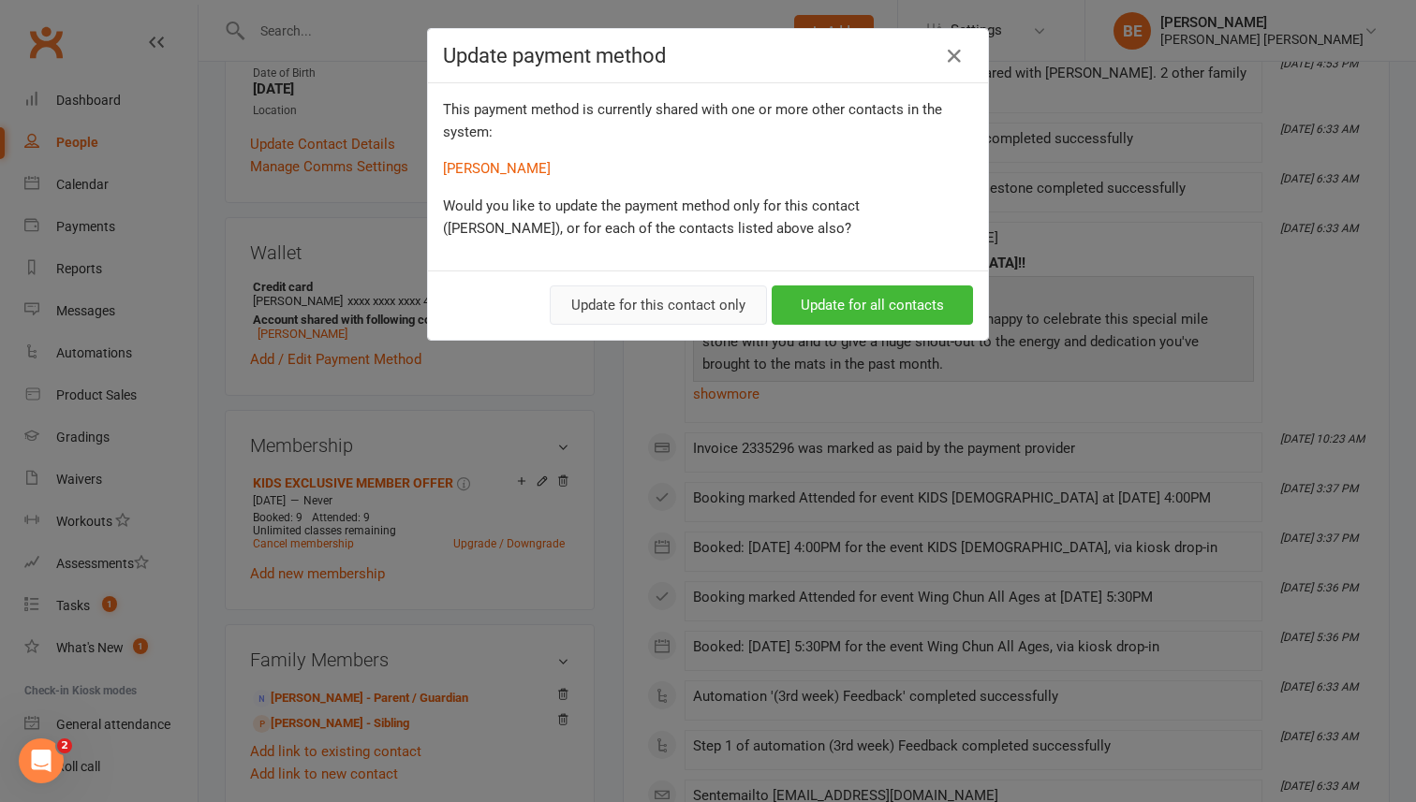
click at [674, 302] on button "Update for this contact only" at bounding box center [658, 305] width 217 height 39
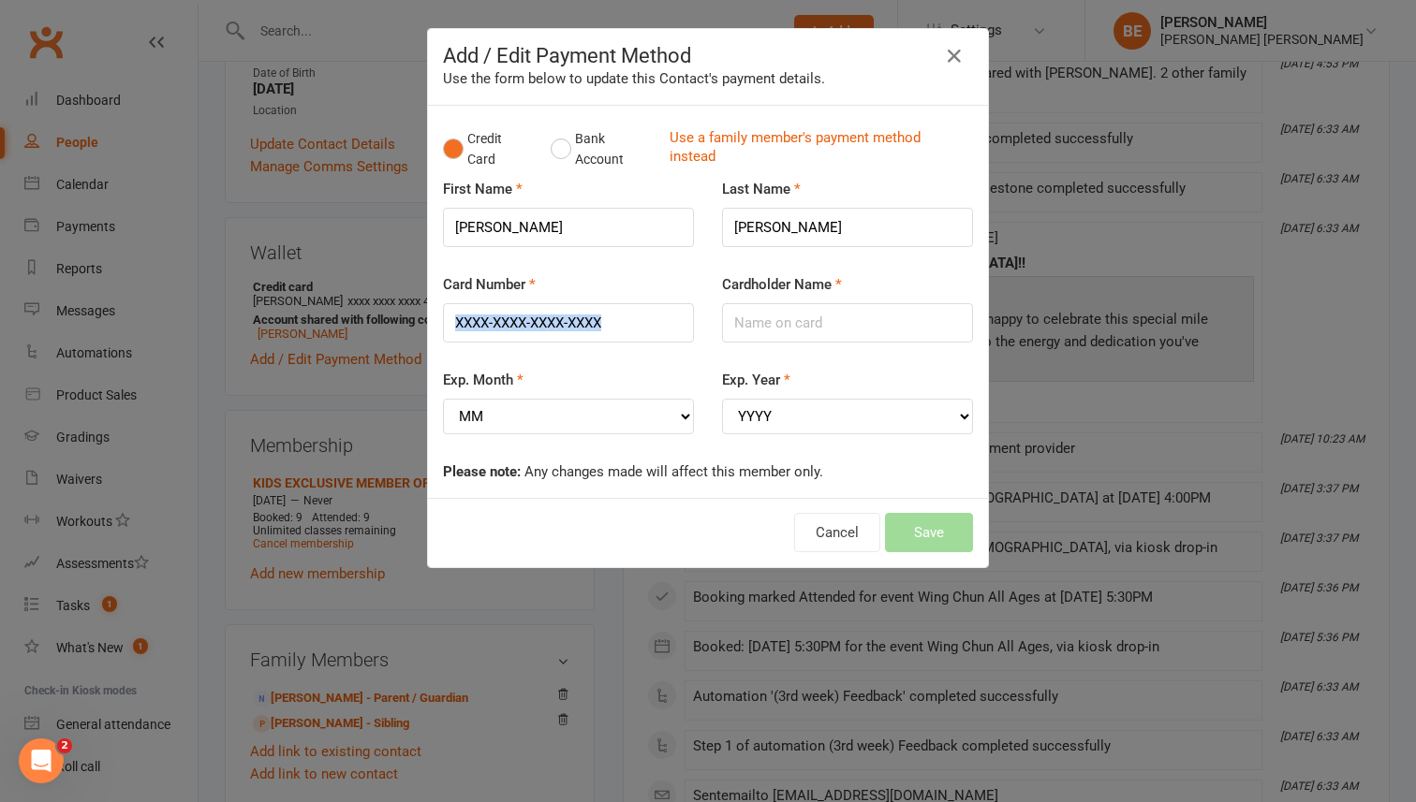
drag, startPoint x: 674, startPoint y: 302, endPoint x: 754, endPoint y: 343, distance: 89.2
click at [748, 335] on div "Card Number Cardholder Name" at bounding box center [708, 321] width 558 height 96
click at [625, 324] on input "Card Number" at bounding box center [568, 322] width 251 height 39
type input "4622630071609774"
click at [811, 315] on input "Cardholder Name" at bounding box center [847, 322] width 251 height 39
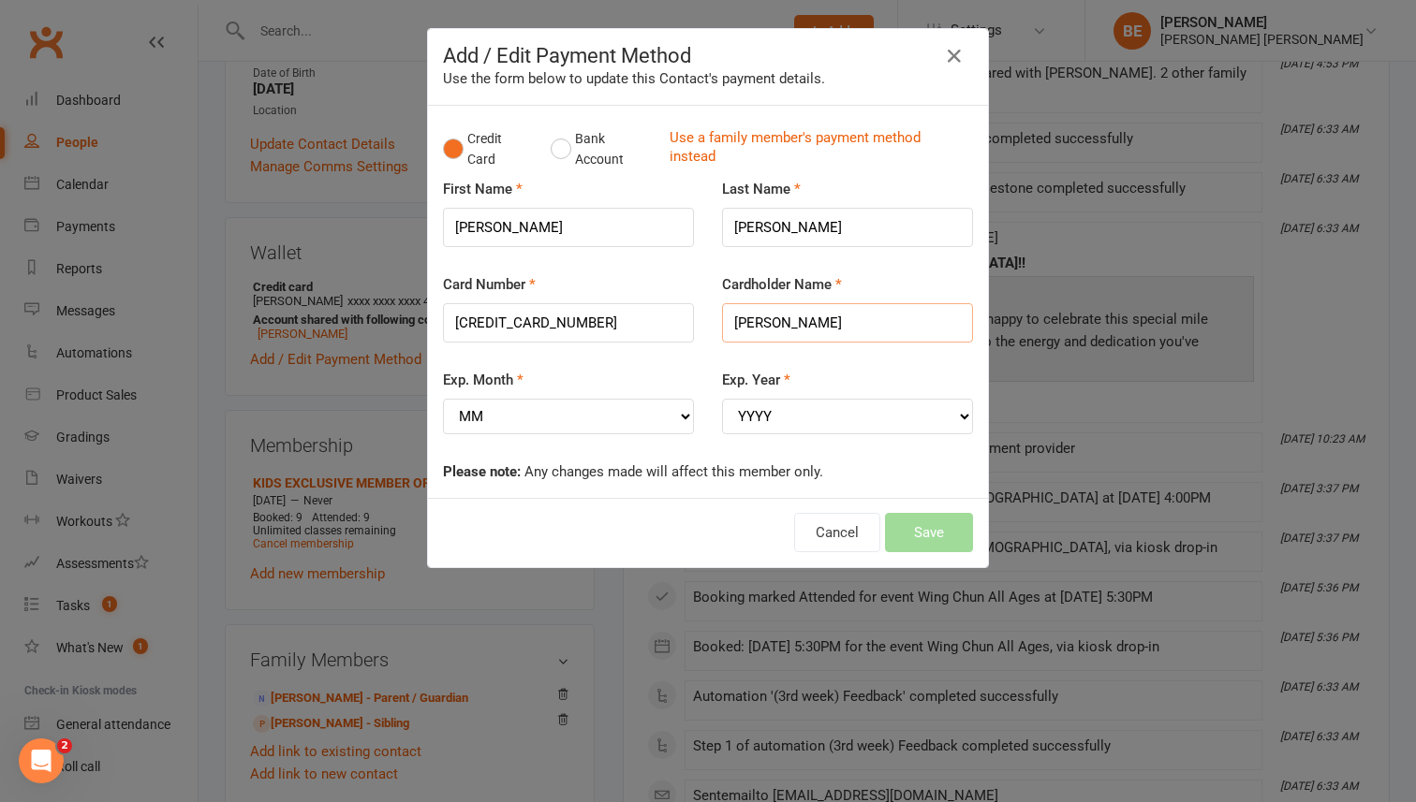
type input "XIN YAN"
click at [567, 419] on select "MM 01 02 03 04 05 06 07 08 09 10 11 12" at bounding box center [568, 417] width 251 height 36
select select "01"
click at [754, 419] on select "YYYY 2025 2026 2027 2028 2029 2030 2031 2032 2033 2034" at bounding box center [847, 417] width 251 height 36
select select "2029"
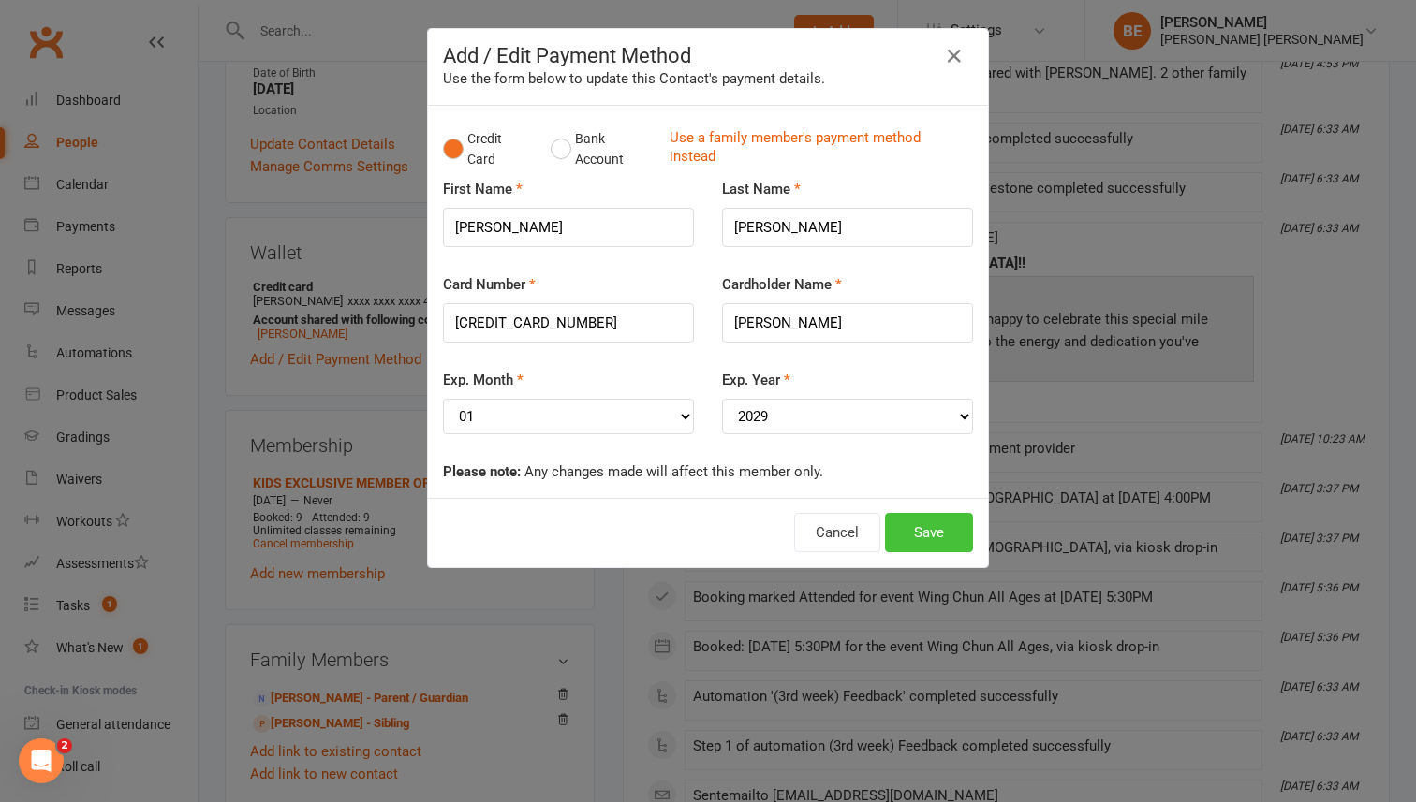
click at [934, 526] on button "Save" at bounding box center [929, 532] width 88 height 39
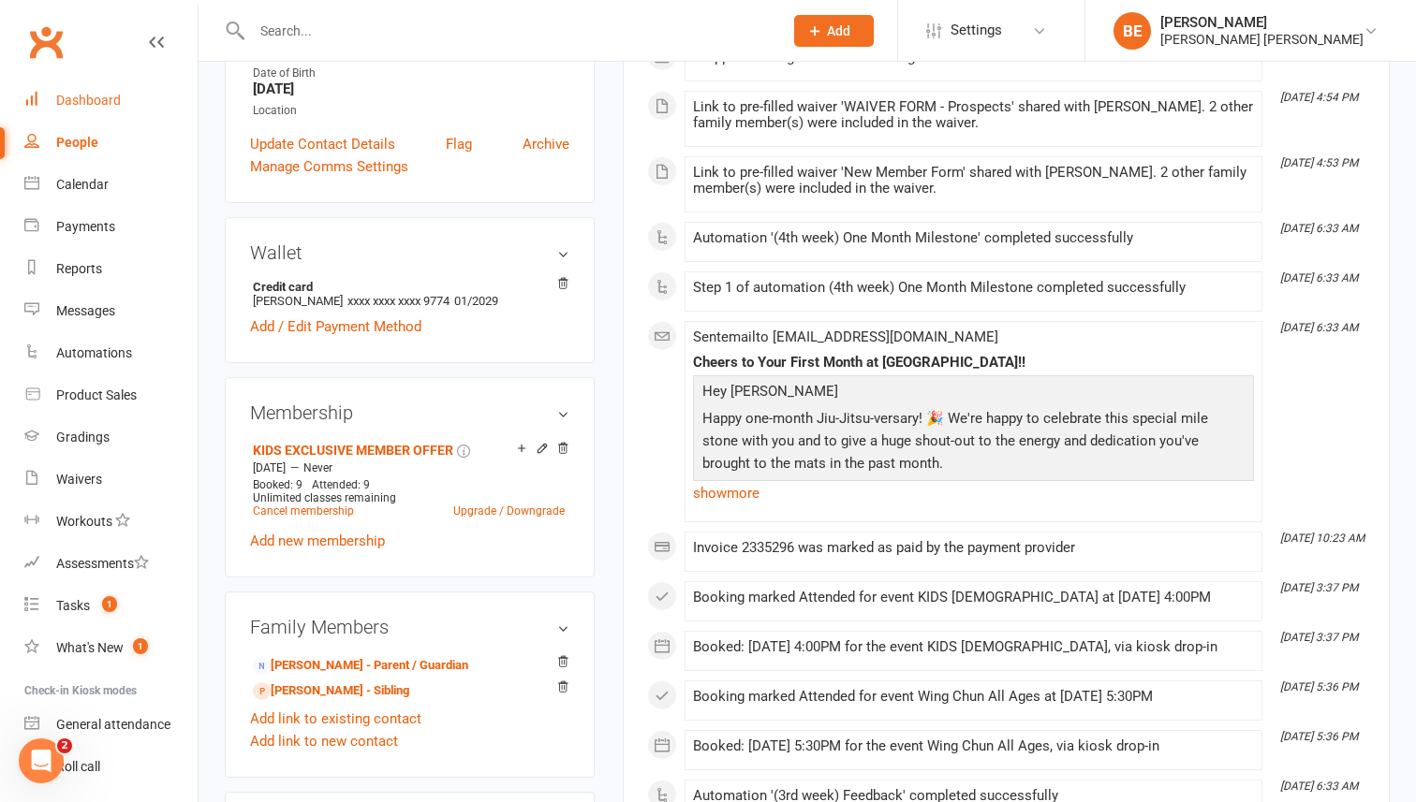
click at [82, 96] on div "Dashboard" at bounding box center [88, 100] width 65 height 15
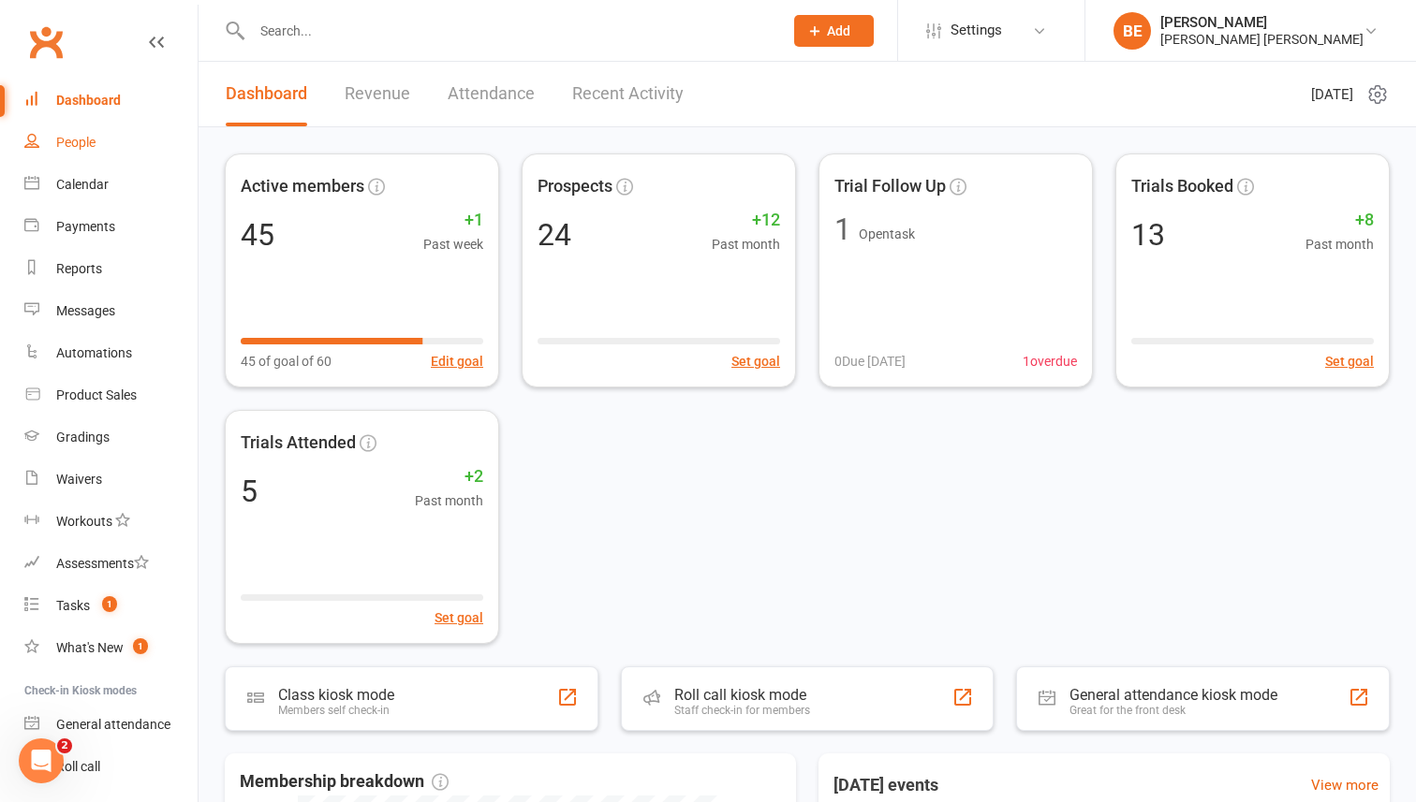
click at [68, 137] on div "People" at bounding box center [75, 142] width 39 height 15
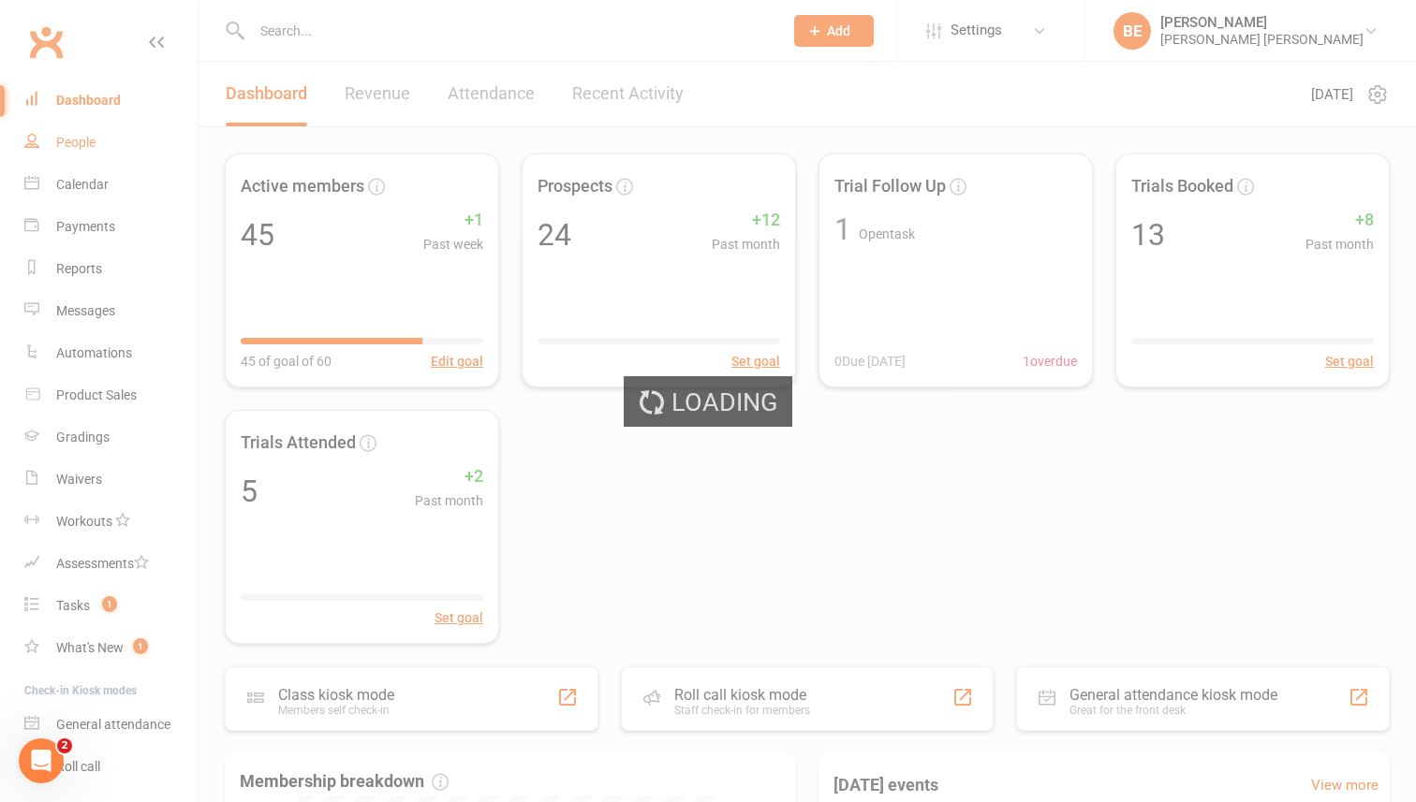
select select "50"
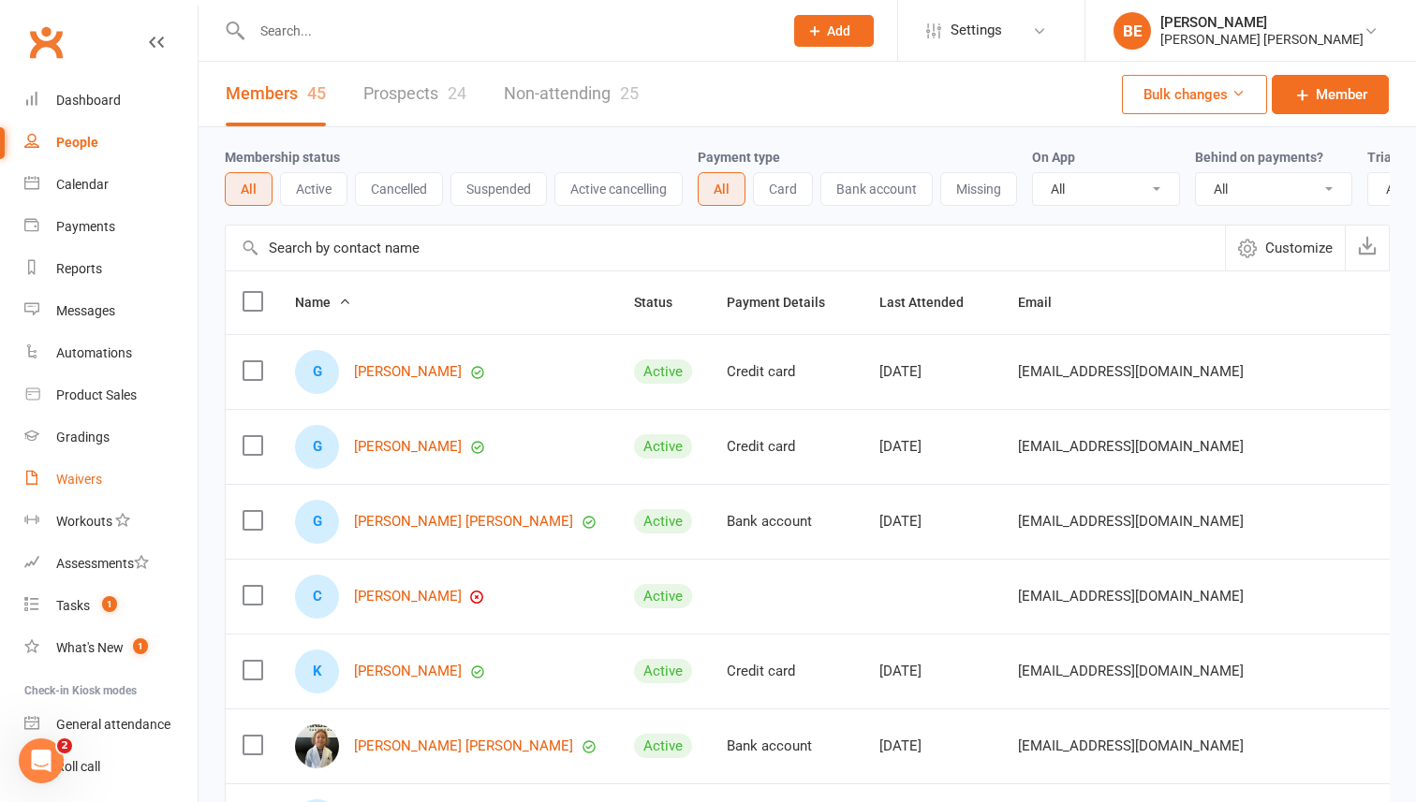
click at [77, 475] on div "Waivers" at bounding box center [79, 479] width 46 height 15
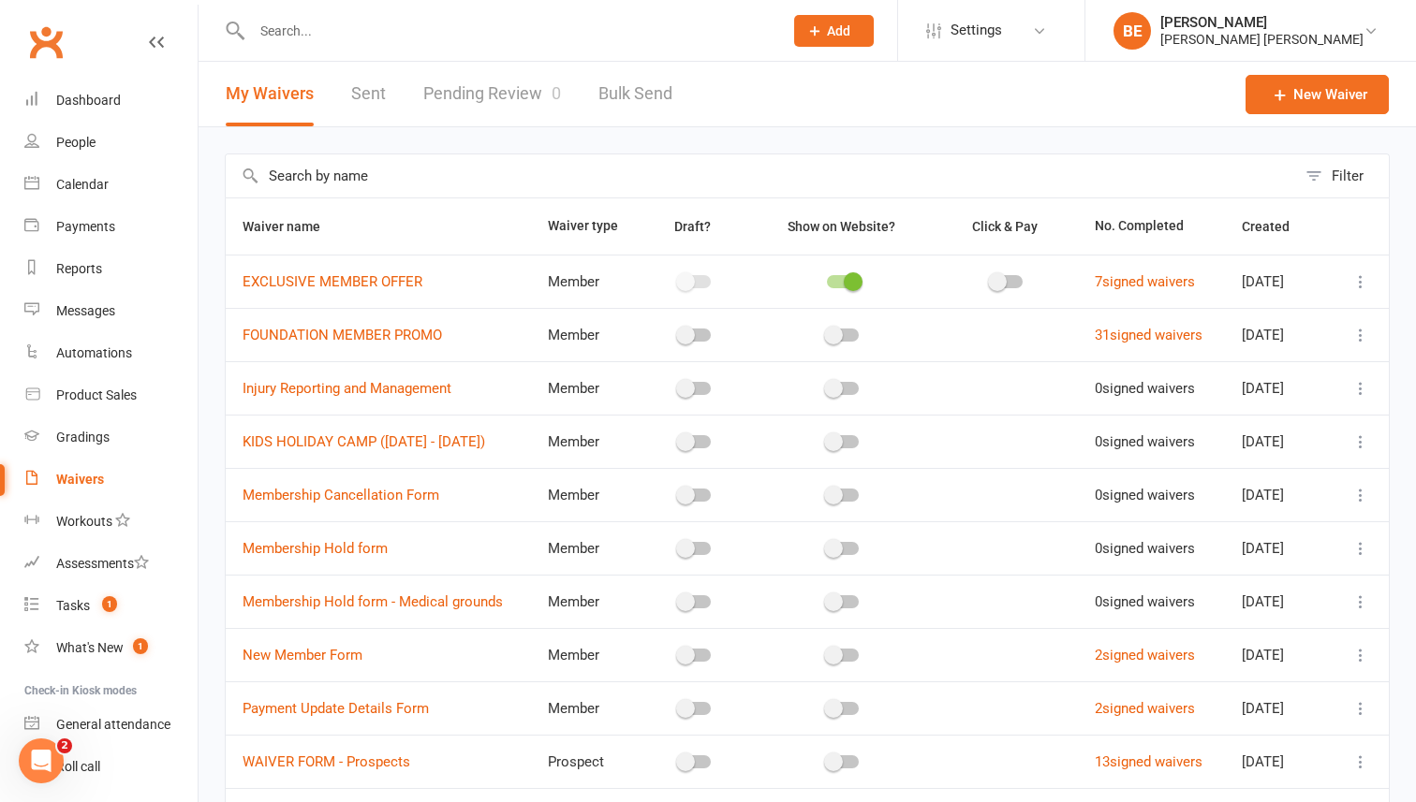
click at [469, 89] on link "Pending Review 0" at bounding box center [492, 94] width 138 height 65
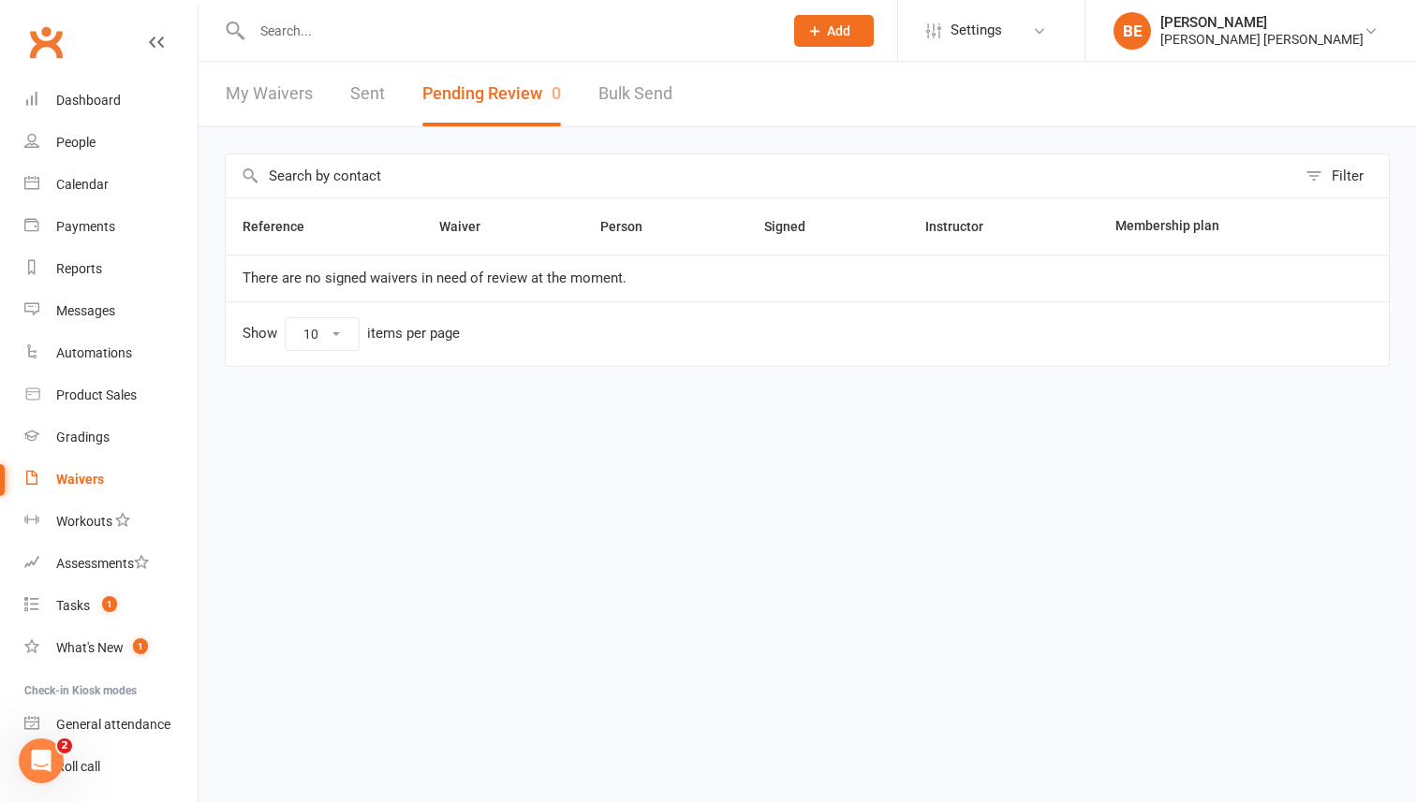
click at [248, 89] on link "My Waivers" at bounding box center [269, 94] width 87 height 65
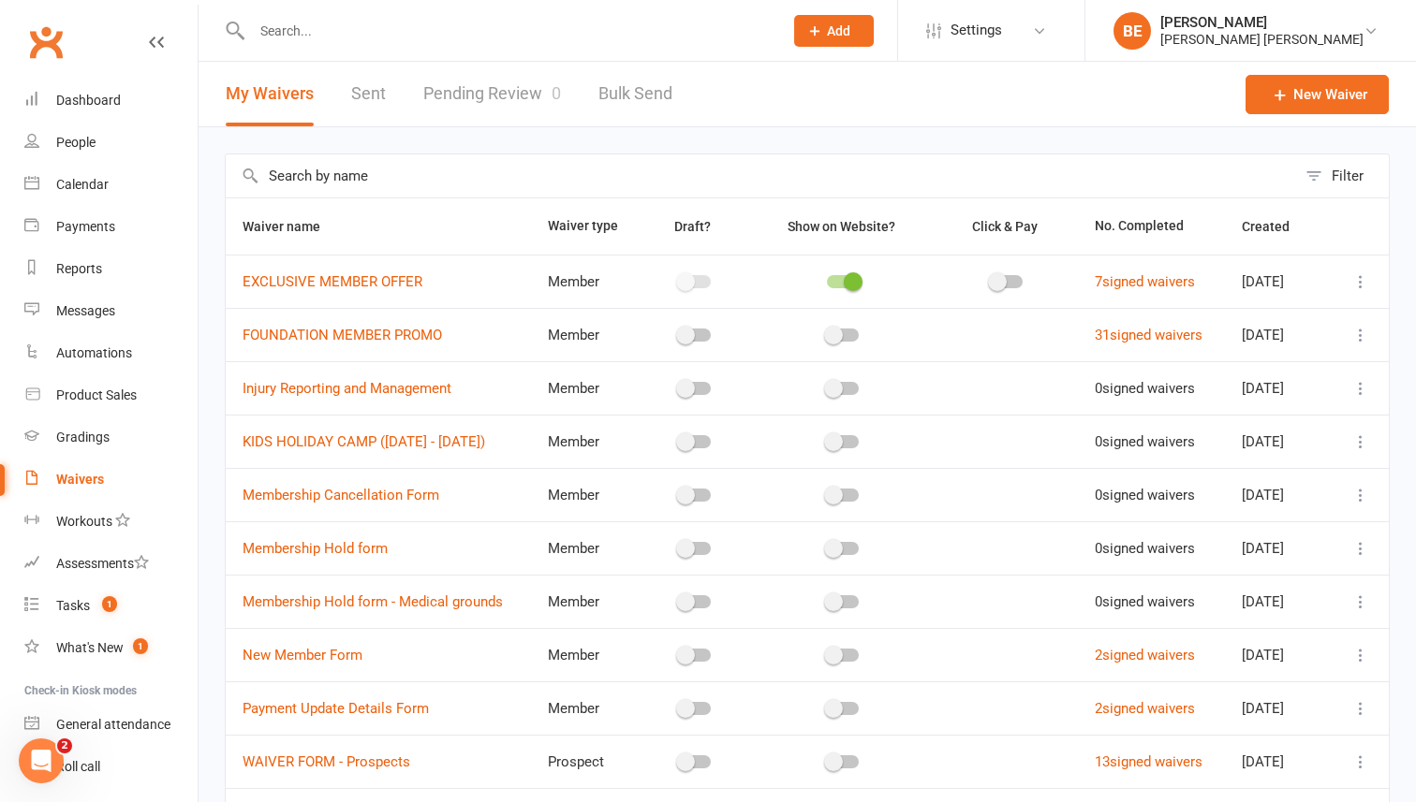
click at [368, 89] on link "Sent" at bounding box center [368, 94] width 35 height 65
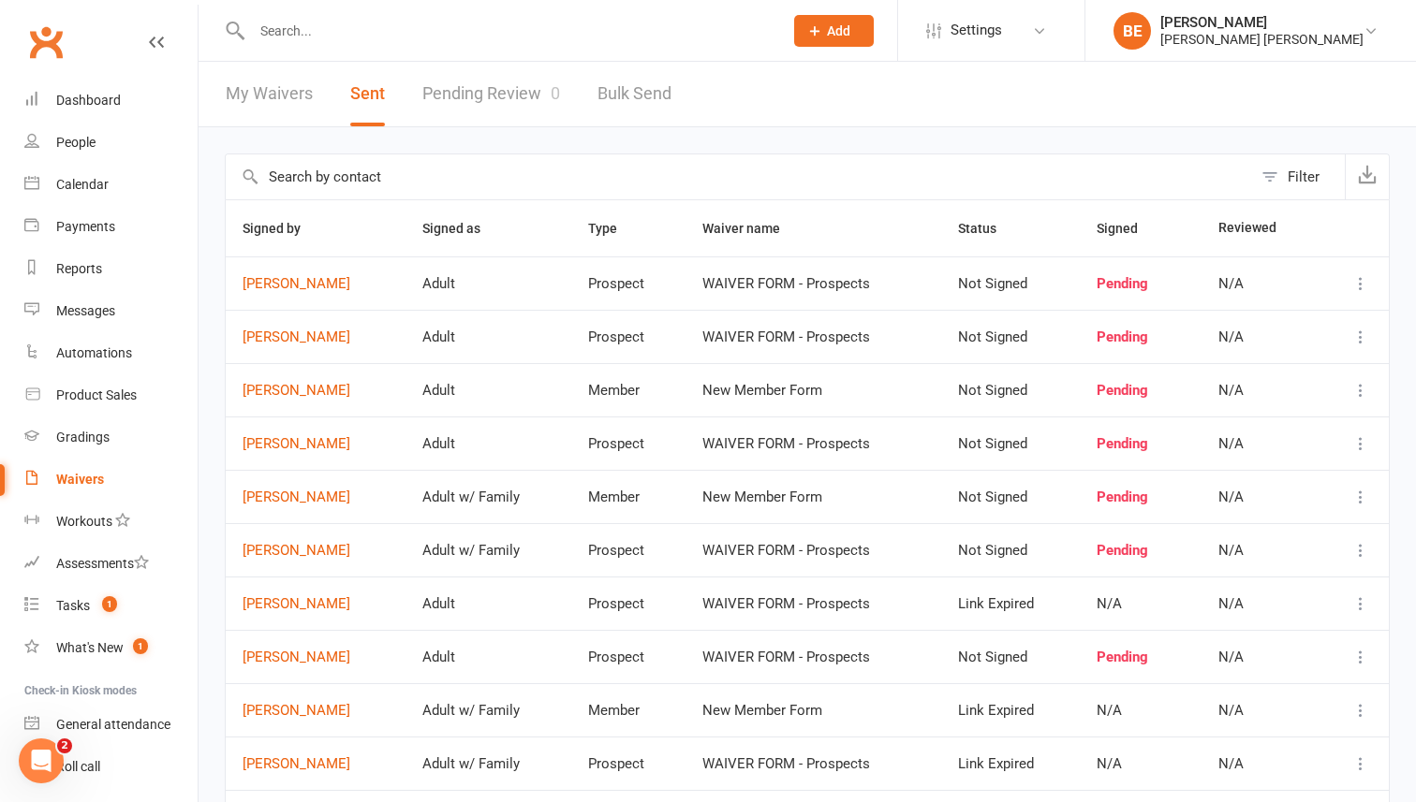
click at [292, 88] on link "My Waivers" at bounding box center [269, 94] width 87 height 65
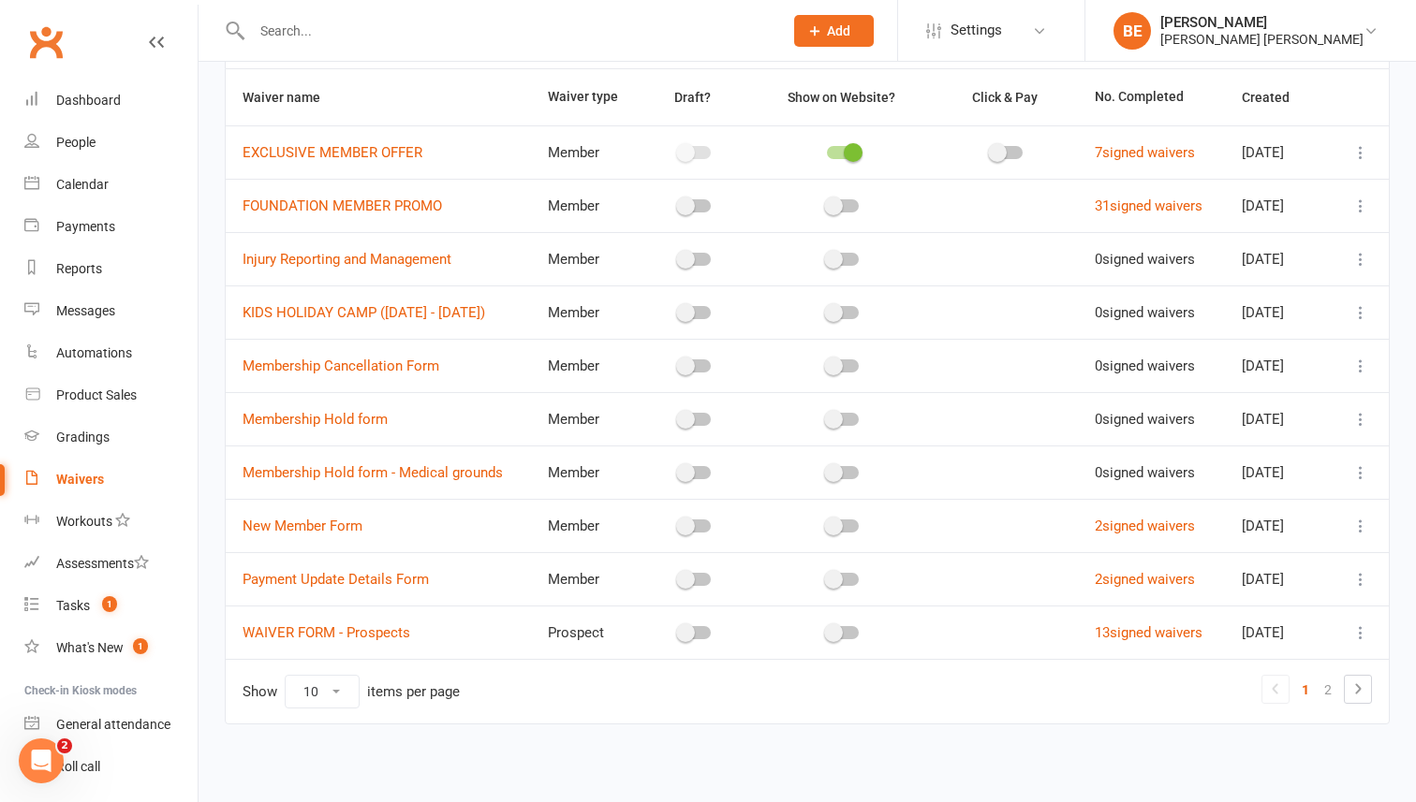
scroll to position [131, 0]
click at [1131, 632] on link "13 signed waivers" at bounding box center [1149, 631] width 108 height 17
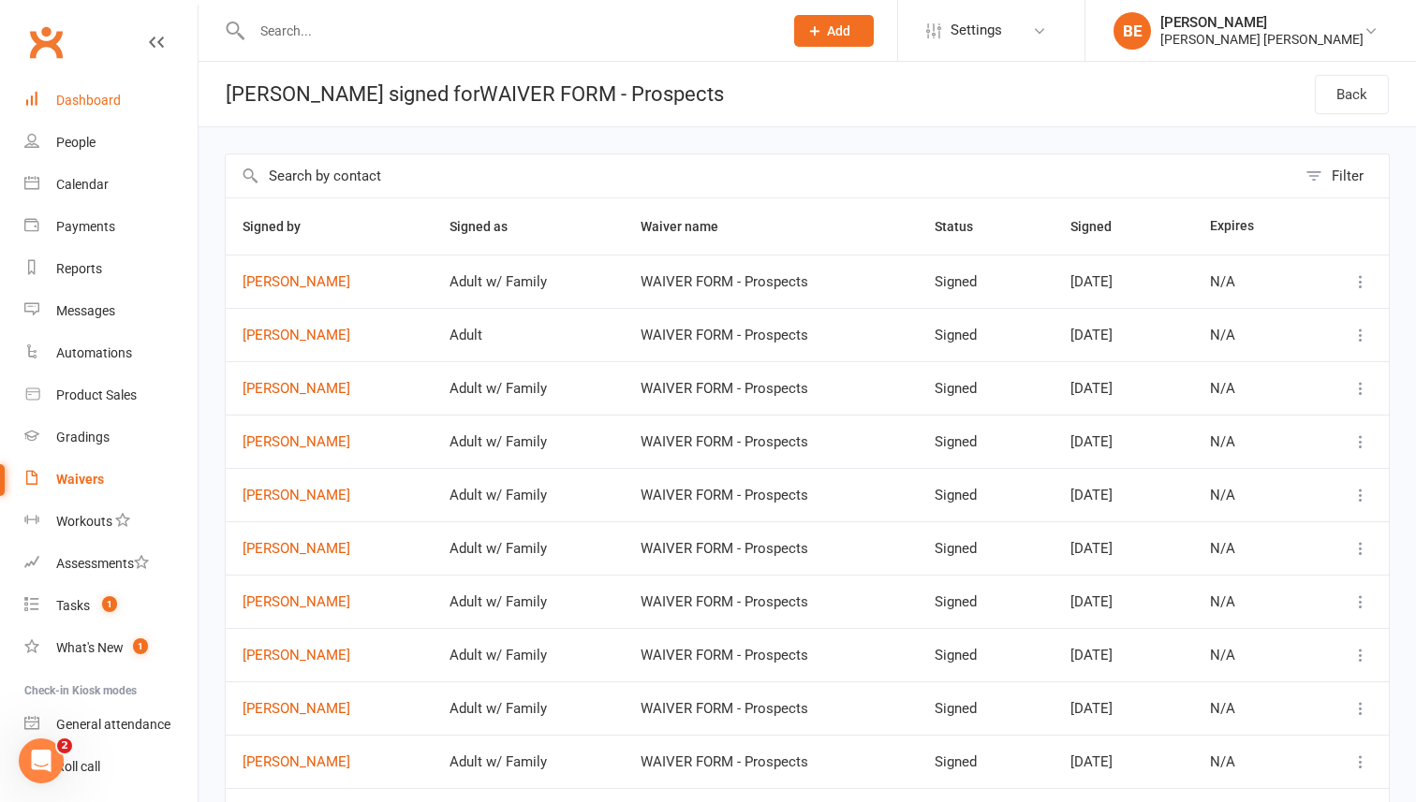
click at [76, 89] on link "Dashboard" at bounding box center [110, 101] width 173 height 42
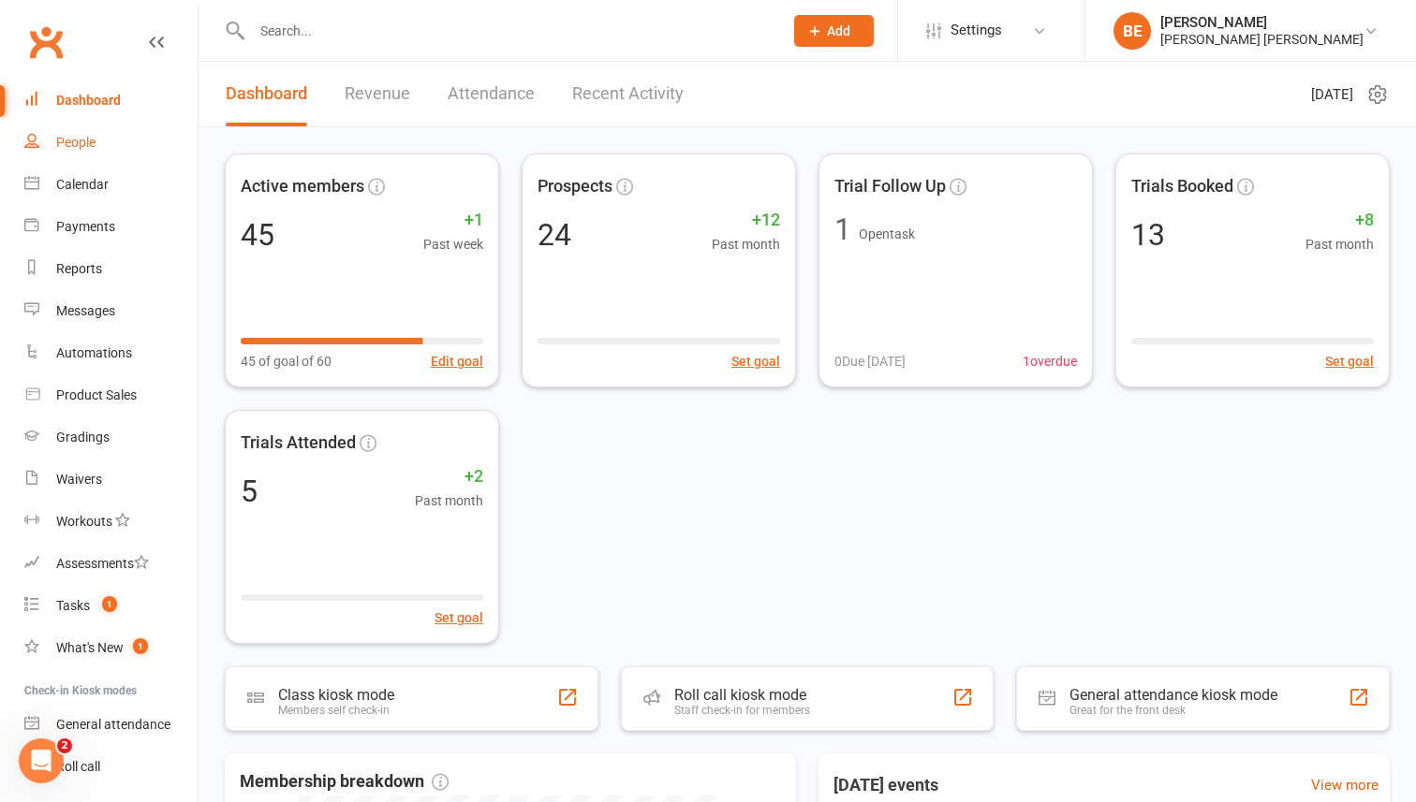
click at [68, 138] on div "People" at bounding box center [75, 142] width 39 height 15
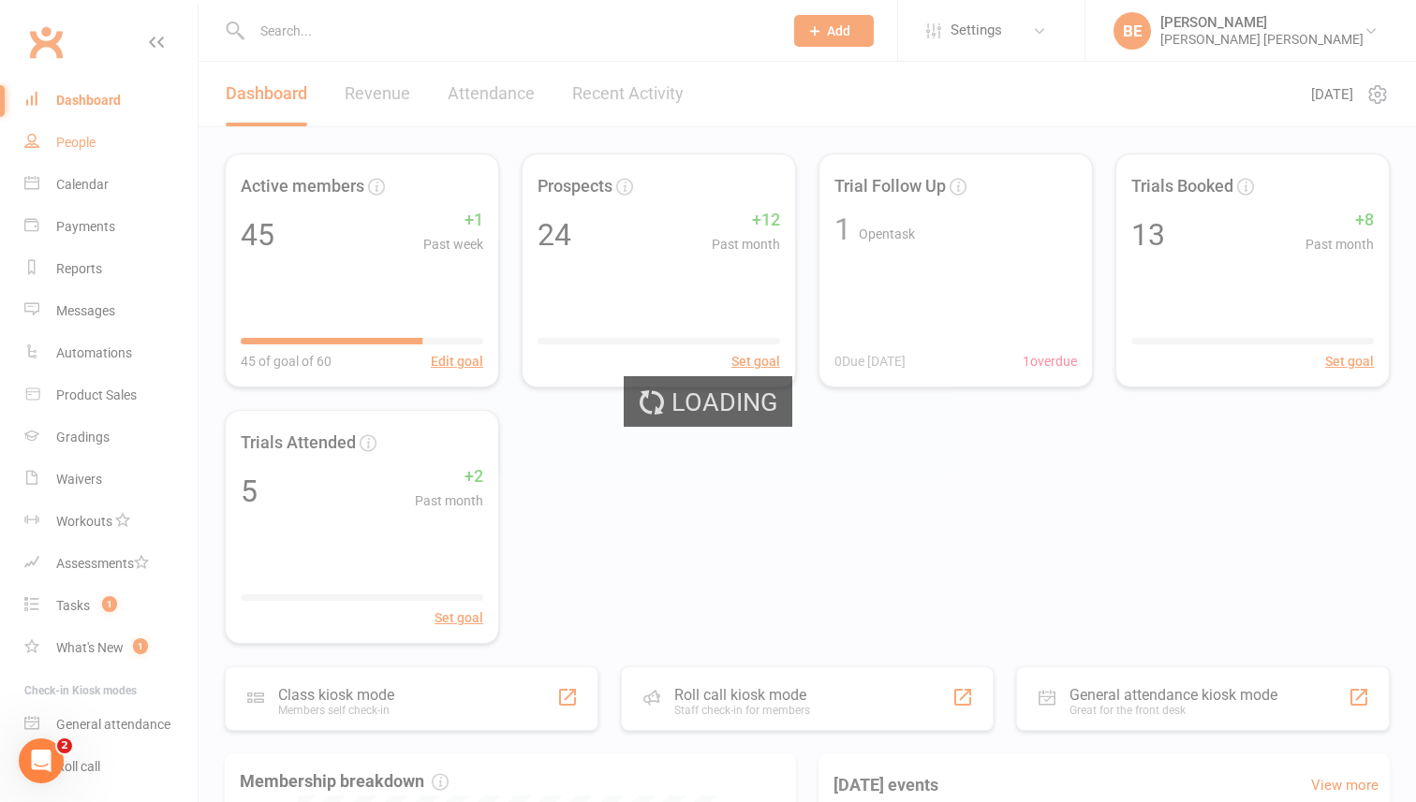
select select "50"
